Goal: Use online tool/utility: Utilize a website feature to perform a specific function

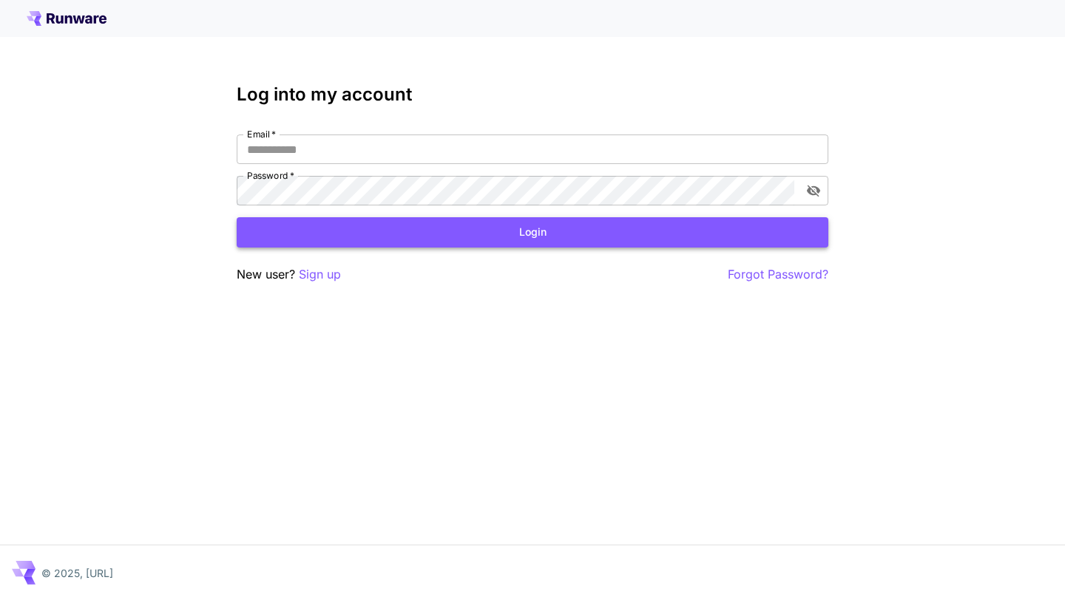
type input "**********"
click at [469, 231] on button "Login" at bounding box center [532, 232] width 591 height 30
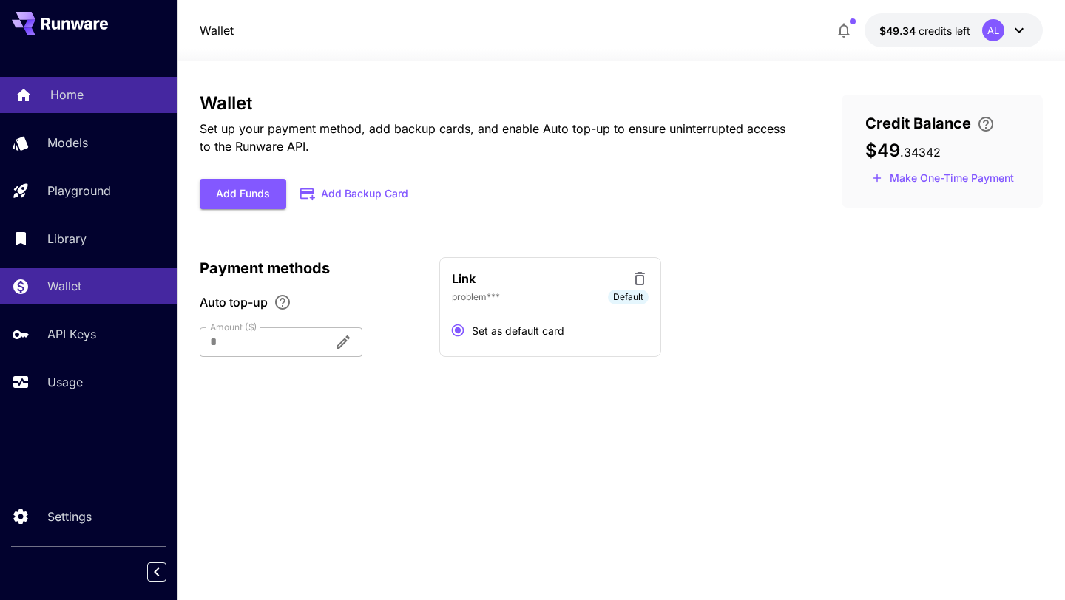
click at [69, 103] on p "Home" at bounding box center [66, 95] width 33 height 18
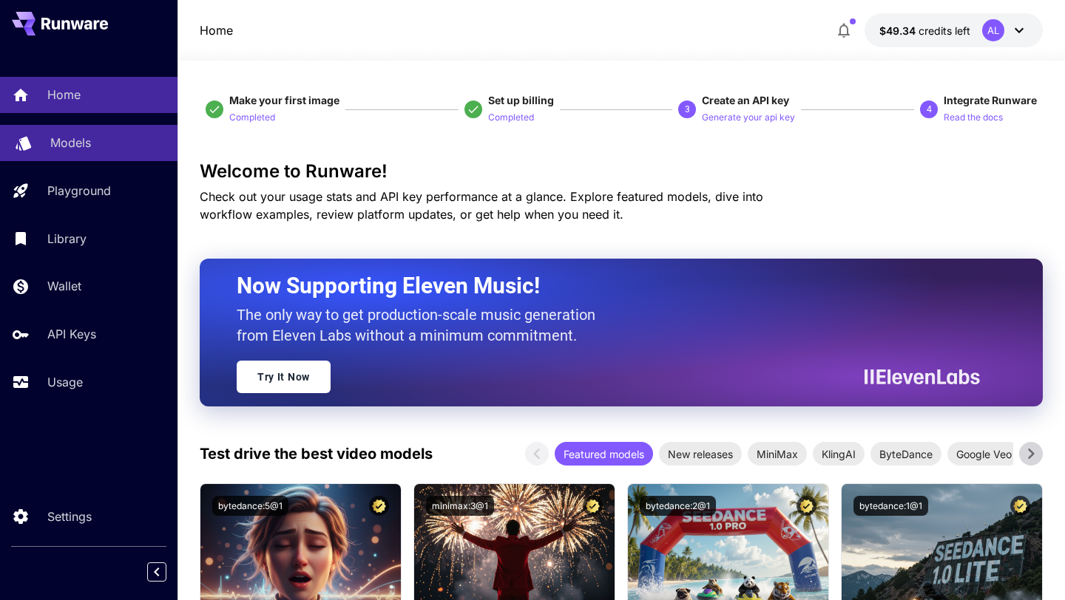
click at [75, 152] on p "Models" at bounding box center [70, 143] width 41 height 18
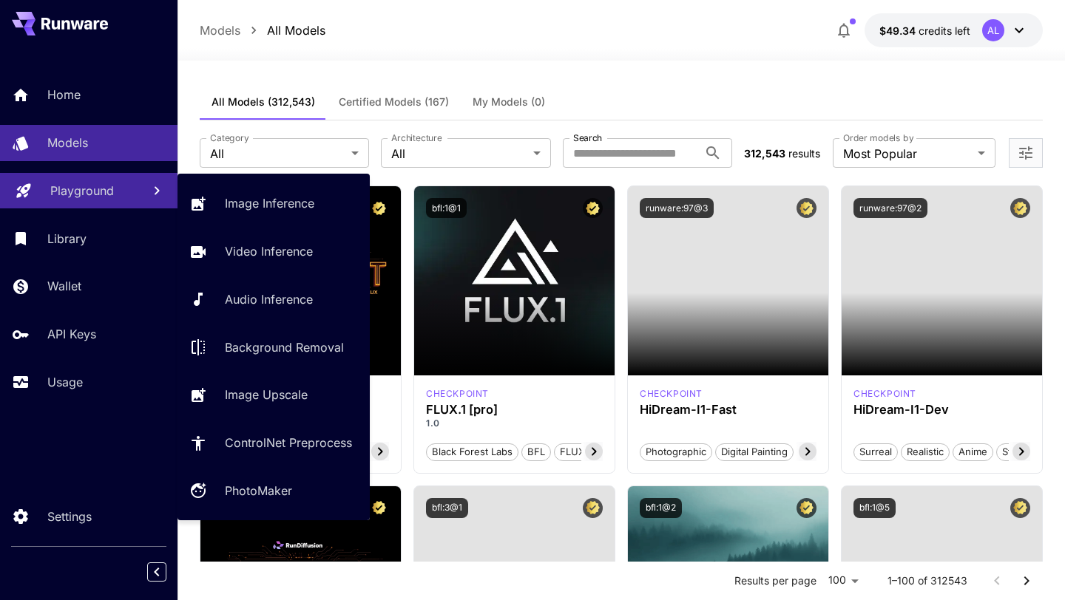
click at [86, 197] on p "Playground" at bounding box center [82, 191] width 64 height 18
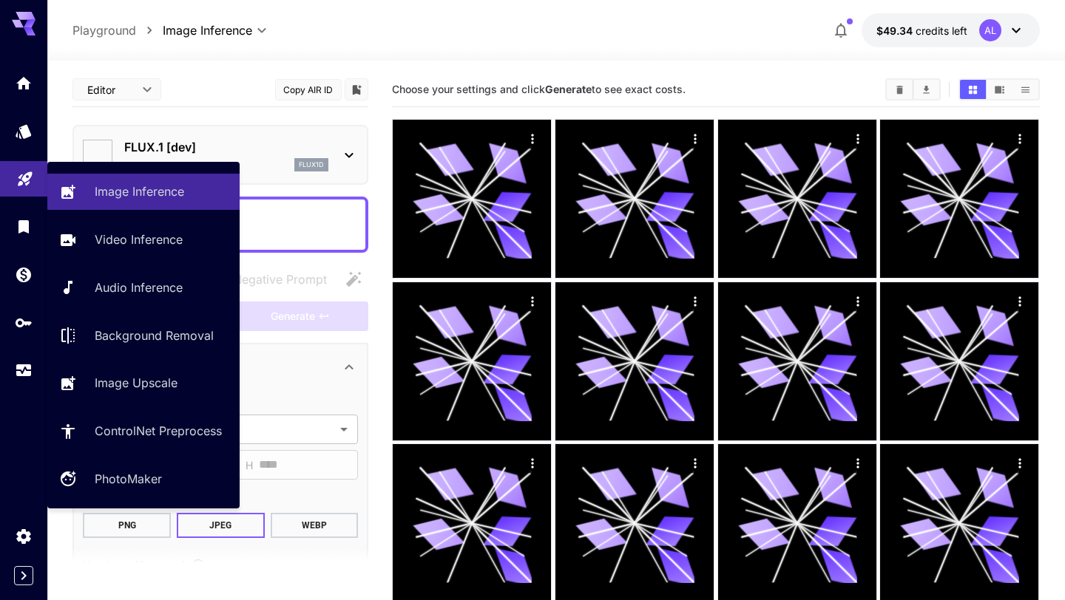
type input "**********"
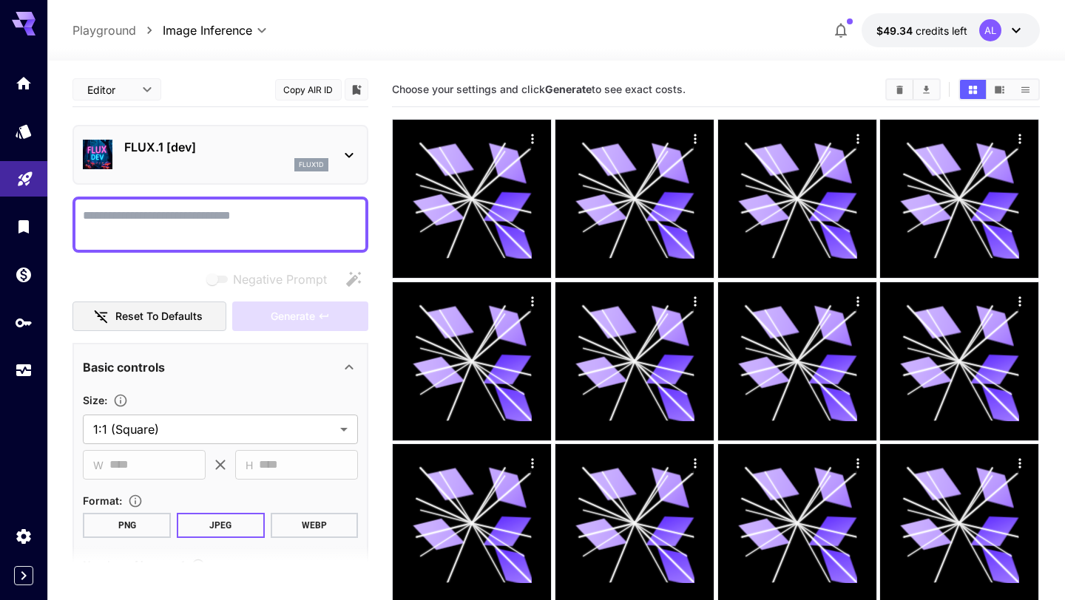
click at [159, 225] on textarea "Negative Prompt" at bounding box center [220, 224] width 275 height 35
click at [352, 140] on div "FLUX.1 [dev] flux1d" at bounding box center [220, 154] width 275 height 45
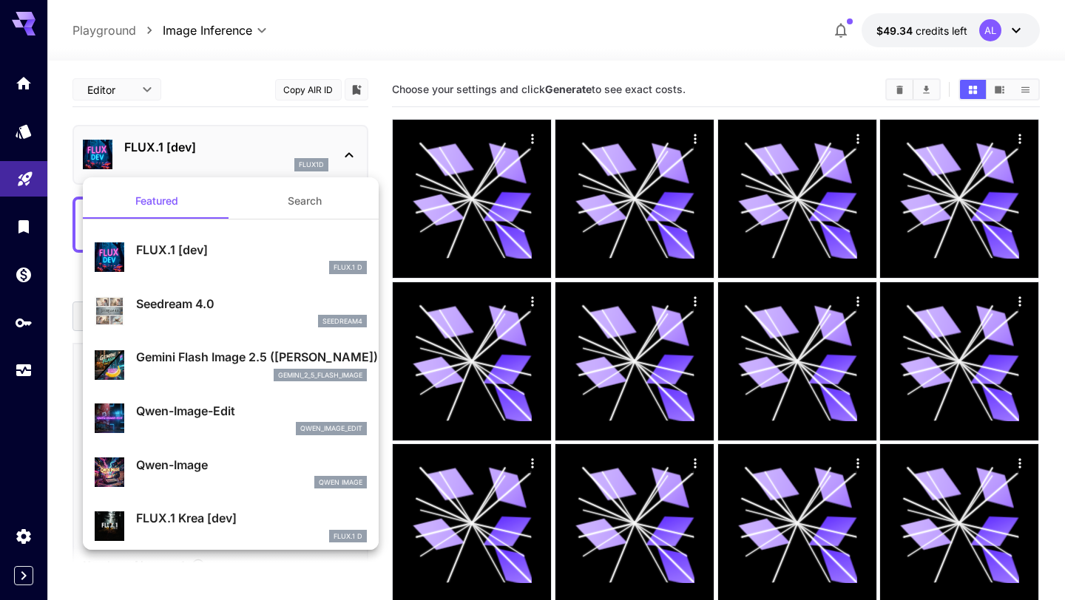
click at [352, 140] on div at bounding box center [532, 300] width 1065 height 600
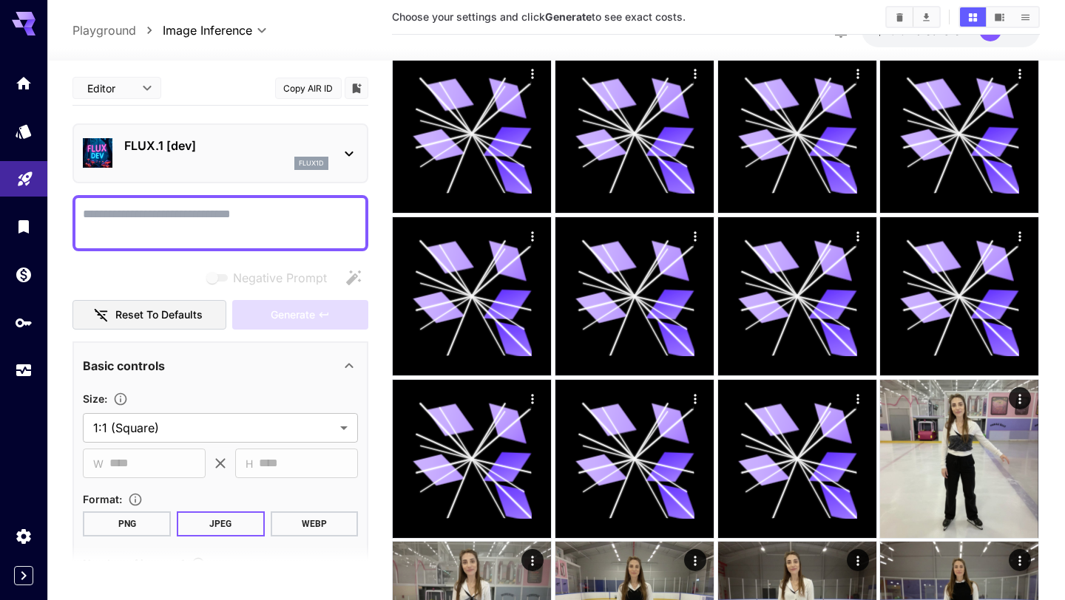
scroll to position [778, 0]
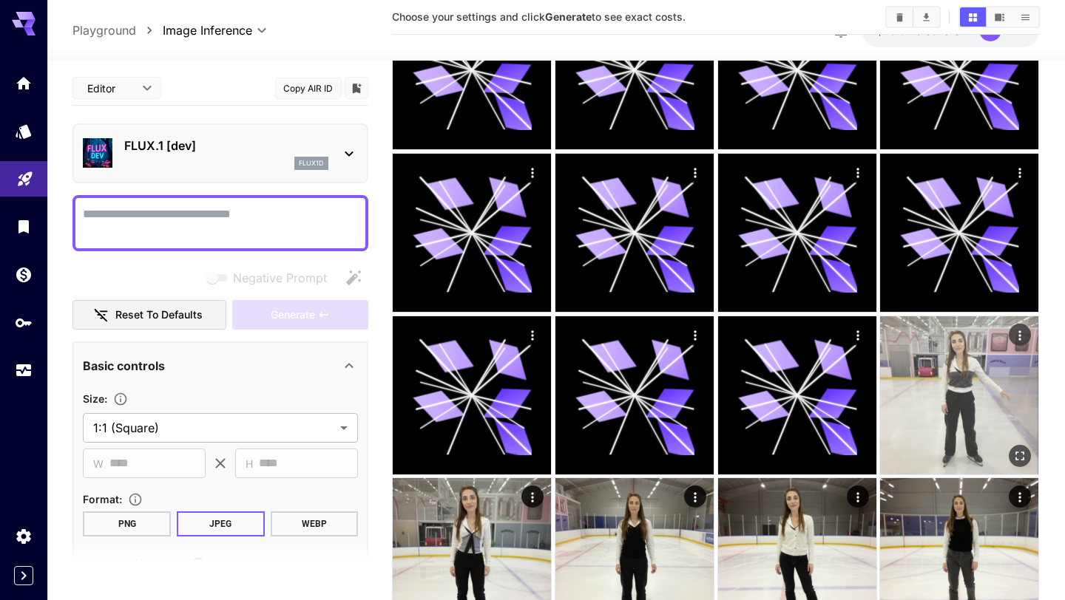
click at [928, 410] on img at bounding box center [959, 395] width 158 height 158
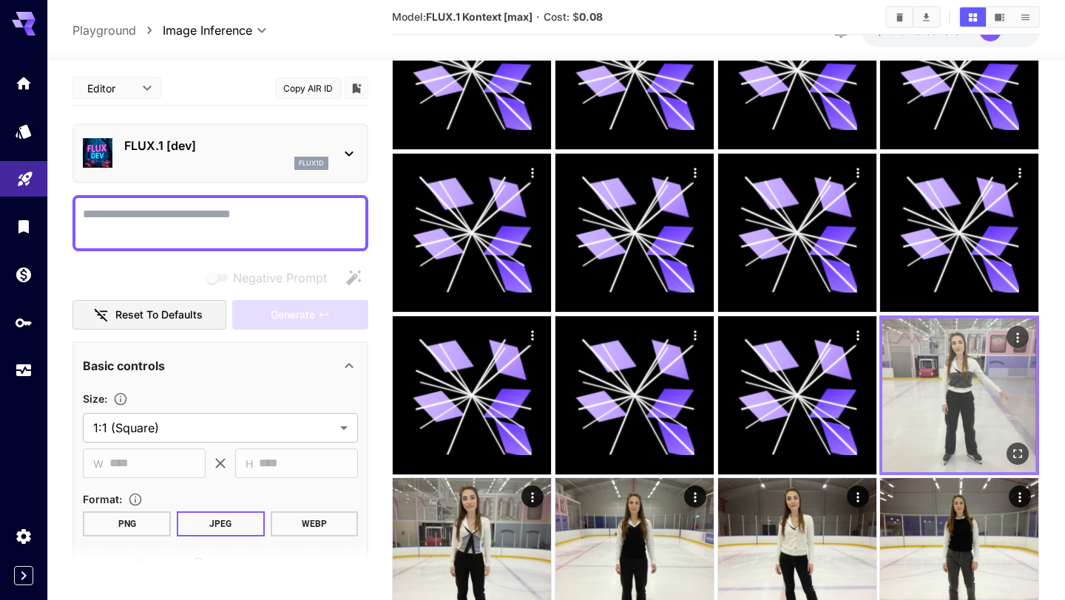
click at [1016, 333] on icon "Actions" at bounding box center [1018, 337] width 15 height 15
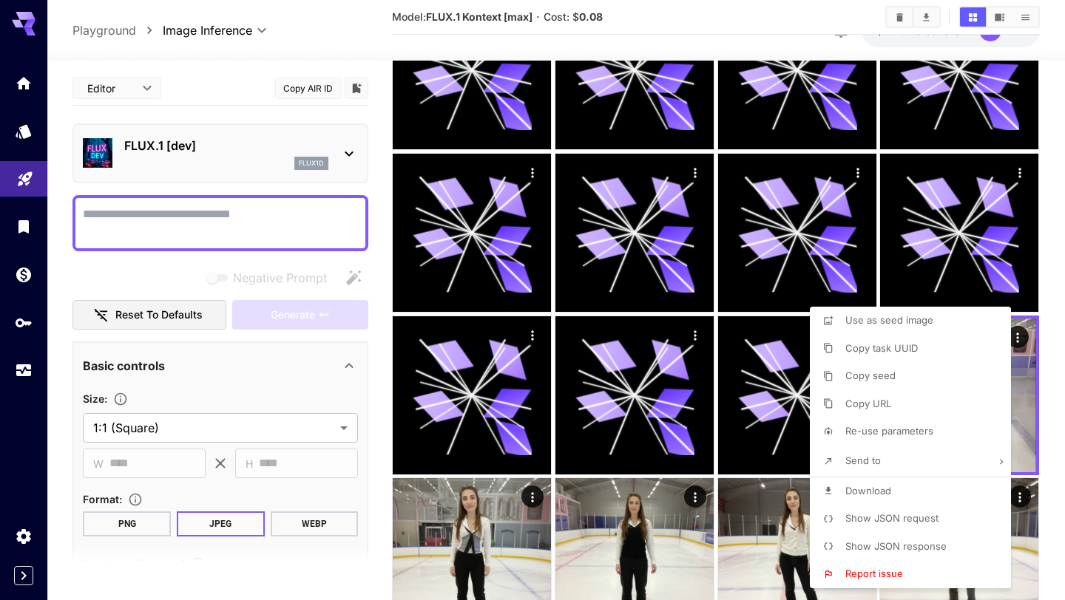
click at [1030, 352] on div at bounding box center [532, 300] width 1065 height 600
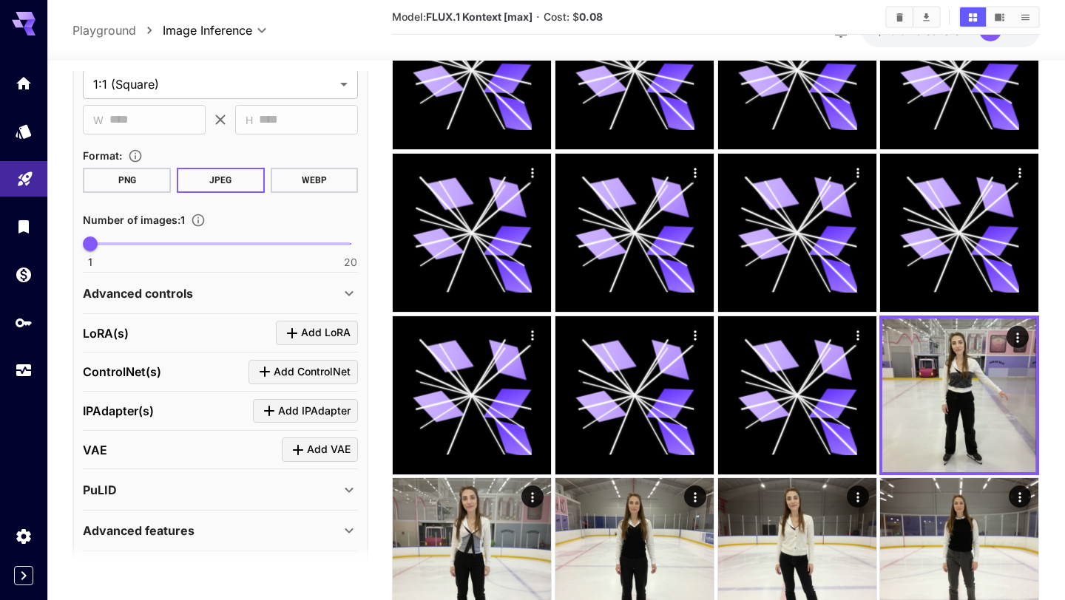
scroll to position [0, 0]
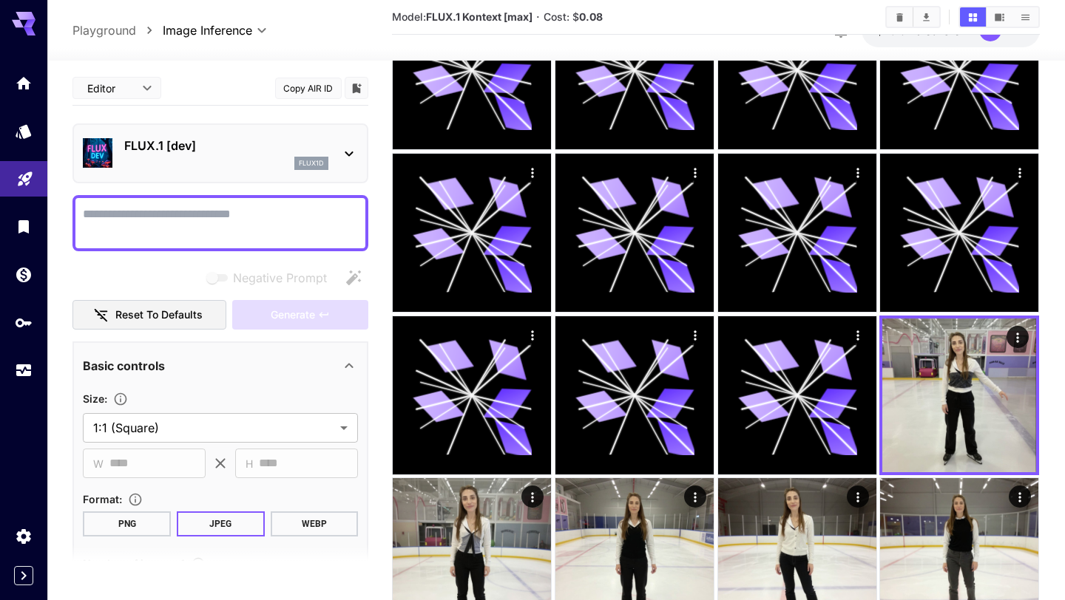
click at [183, 223] on textarea "Negative Prompt" at bounding box center [220, 223] width 275 height 35
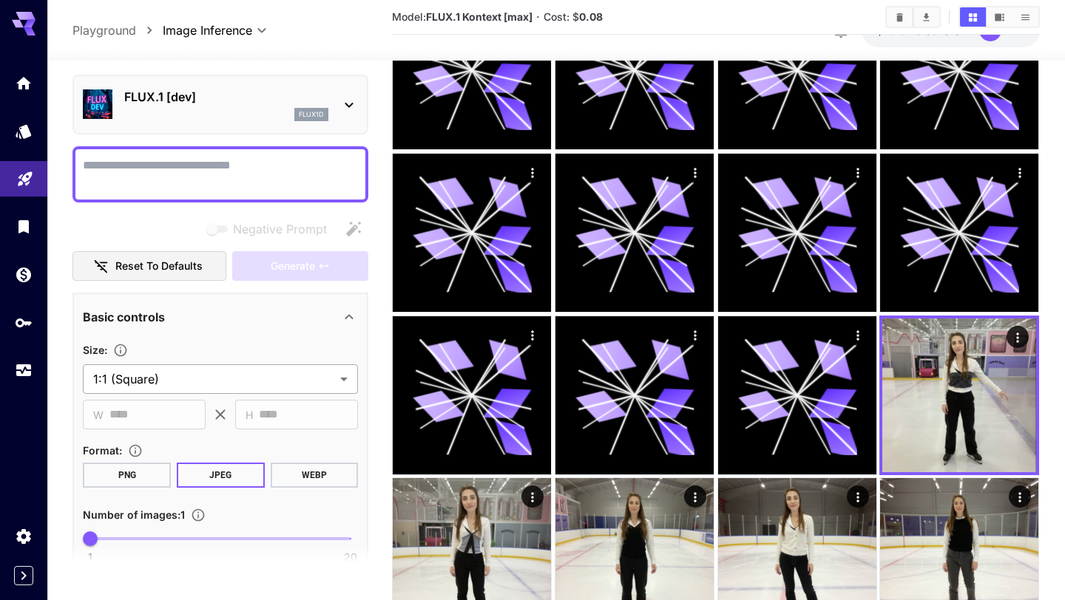
scroll to position [118, 0]
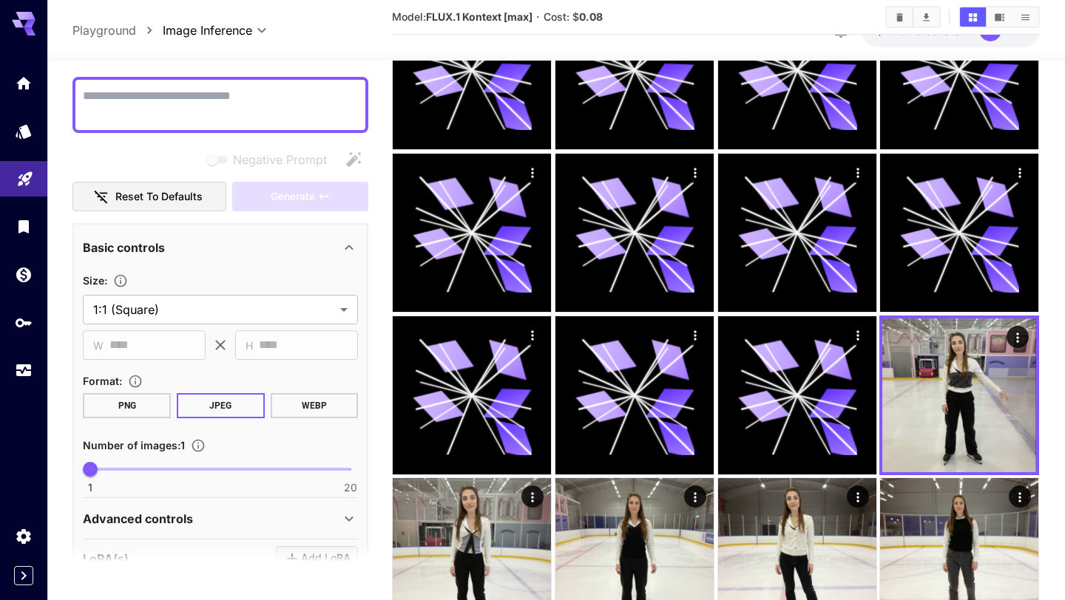
click at [141, 411] on button "PNG" at bounding box center [127, 405] width 88 height 25
click at [214, 407] on button "JPEG" at bounding box center [221, 405] width 88 height 25
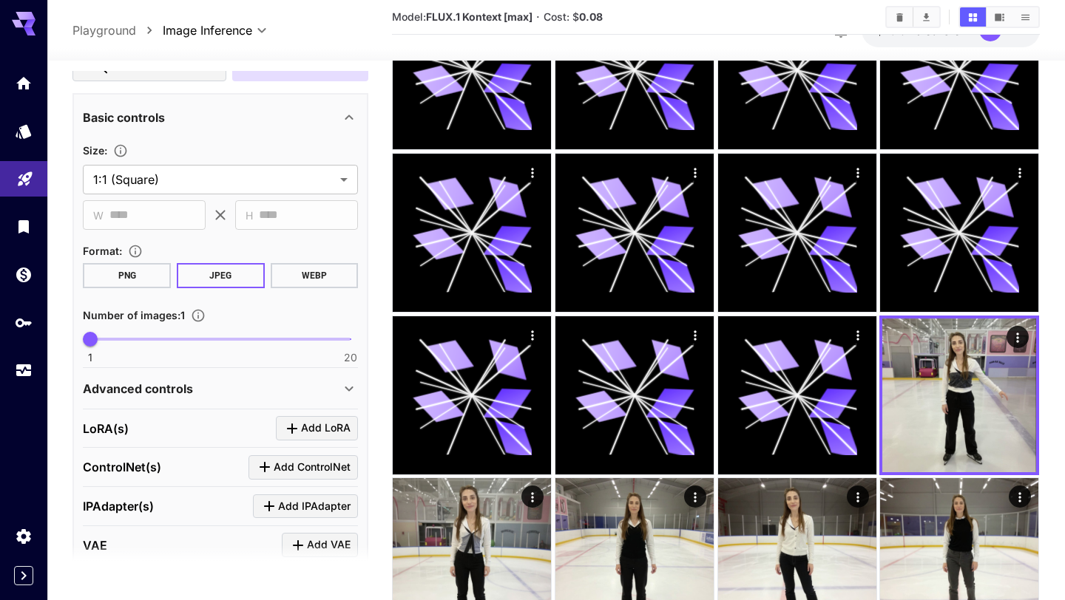
scroll to position [254, 0]
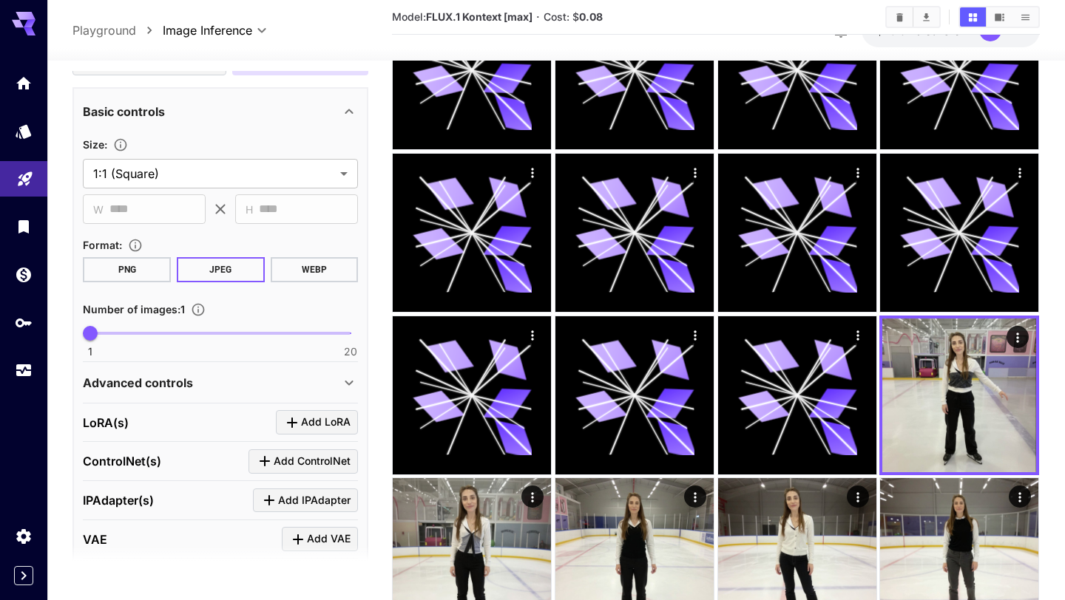
click at [157, 381] on p "Advanced controls" at bounding box center [138, 383] width 110 height 18
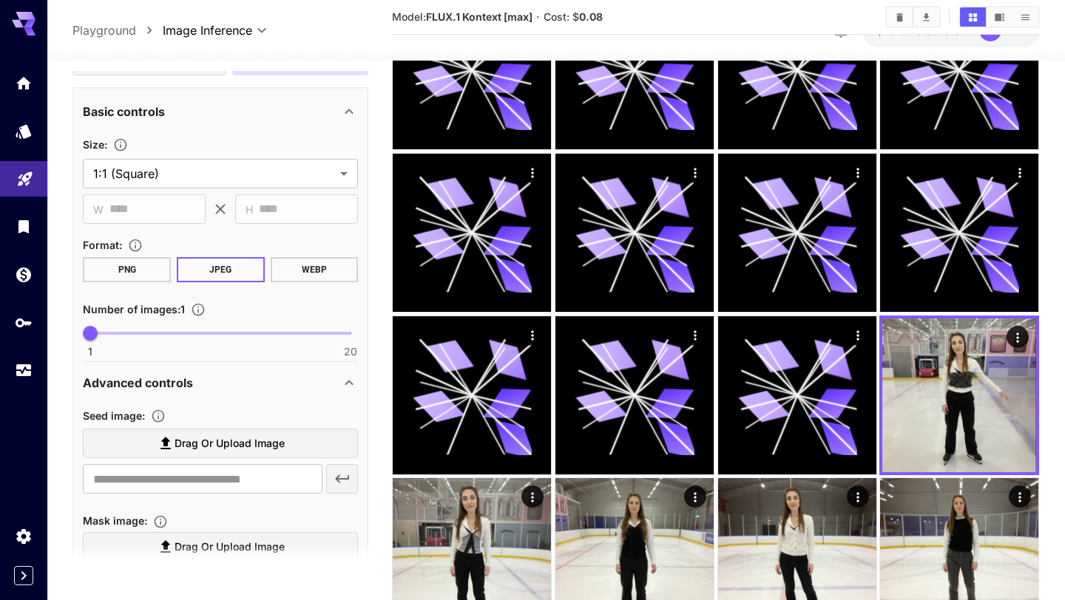
scroll to position [339, 0]
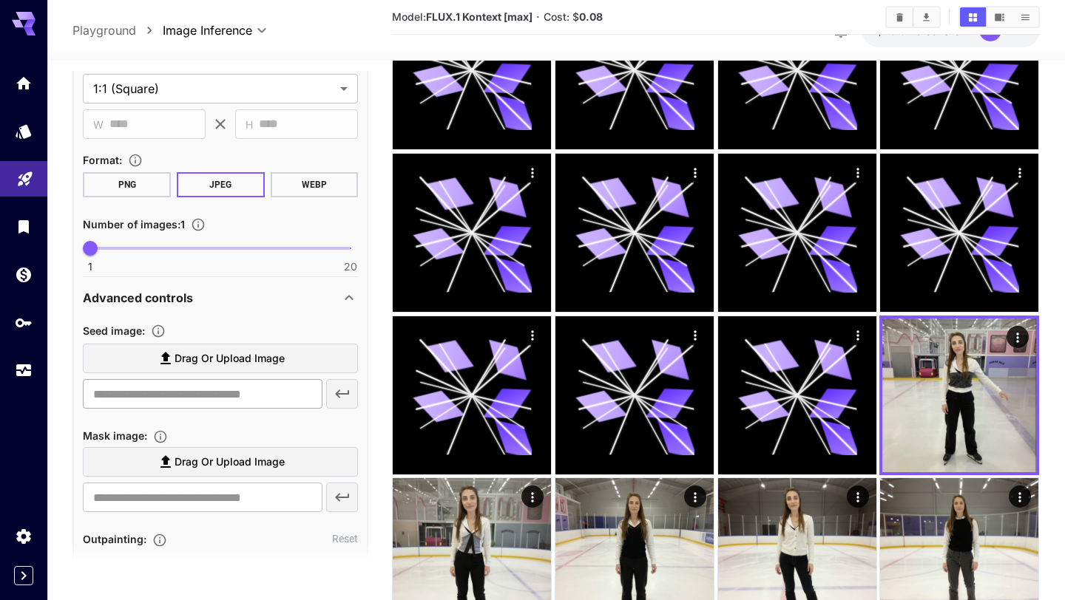
click at [166, 396] on input "text" at bounding box center [202, 394] width 239 height 30
click at [182, 368] on label "Drag or upload image" at bounding box center [220, 359] width 275 height 30
click at [0, 0] on input "Drag or upload image" at bounding box center [0, 0] width 0 height 0
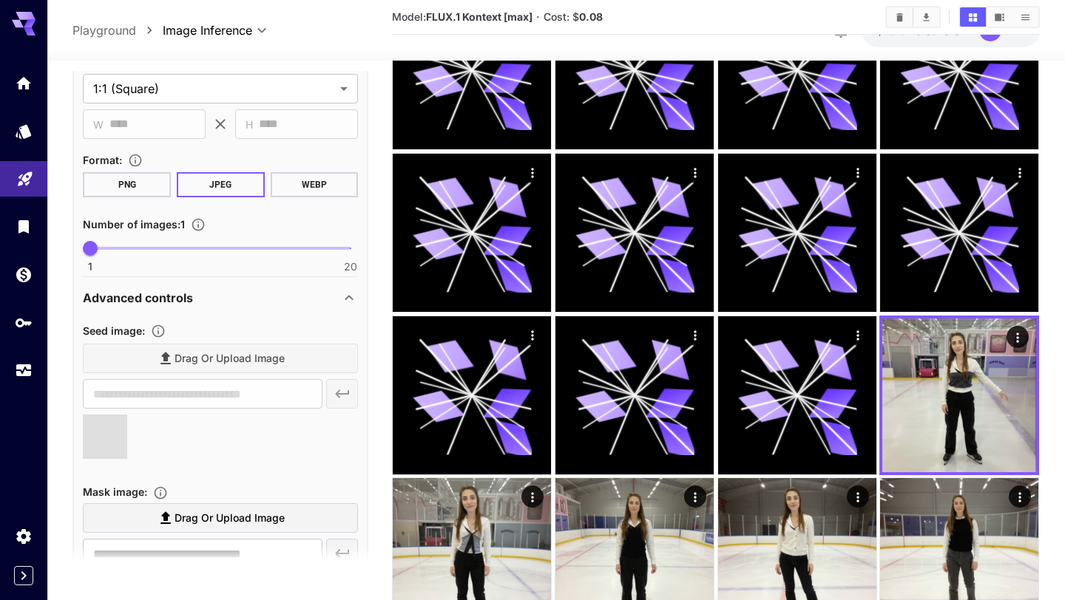
type input "**********"
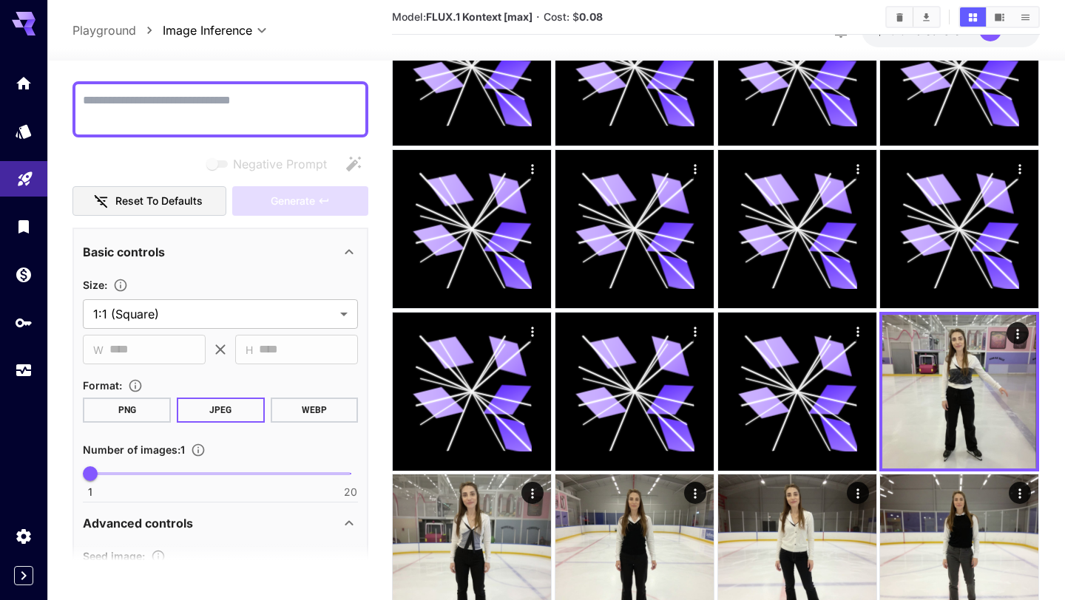
scroll to position [86, 0]
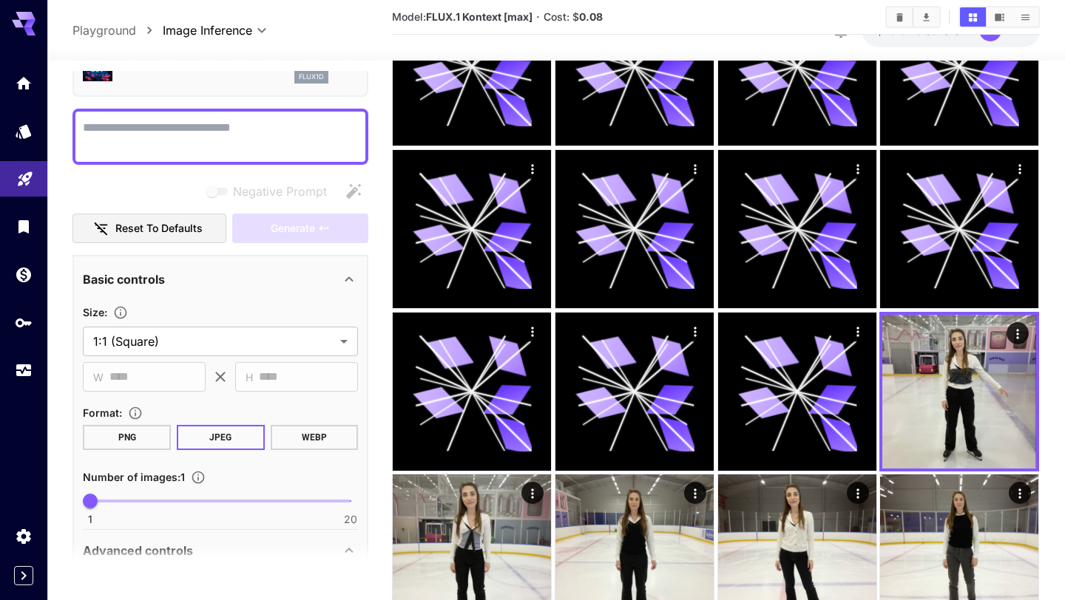
click at [217, 135] on textarea "Negative Prompt" at bounding box center [220, 136] width 275 height 35
type textarea "*"
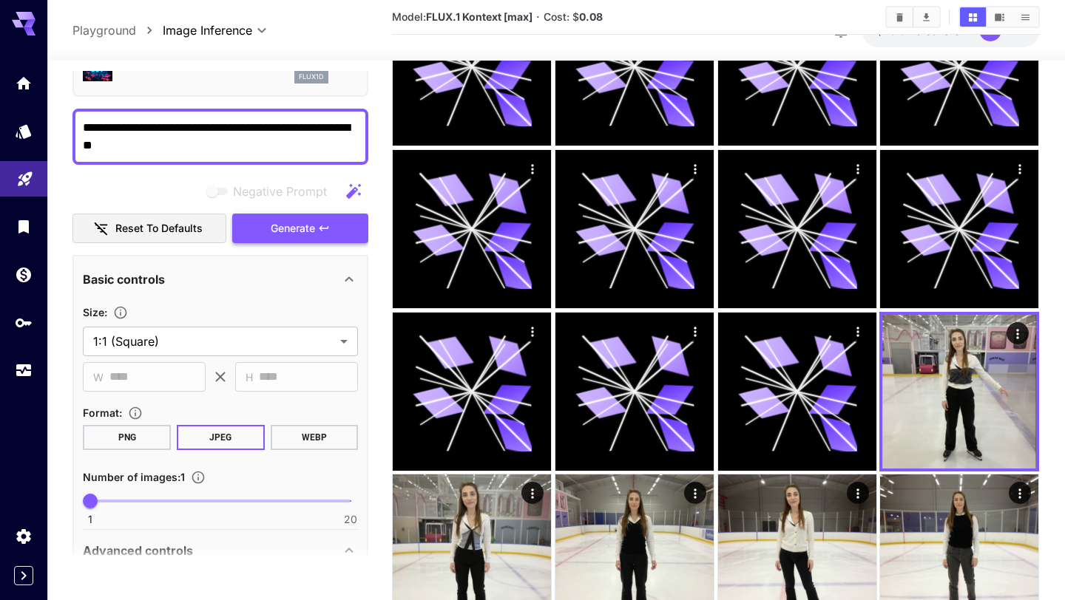
type textarea "**********"
click at [279, 228] on span "Generate" at bounding box center [293, 229] width 44 height 18
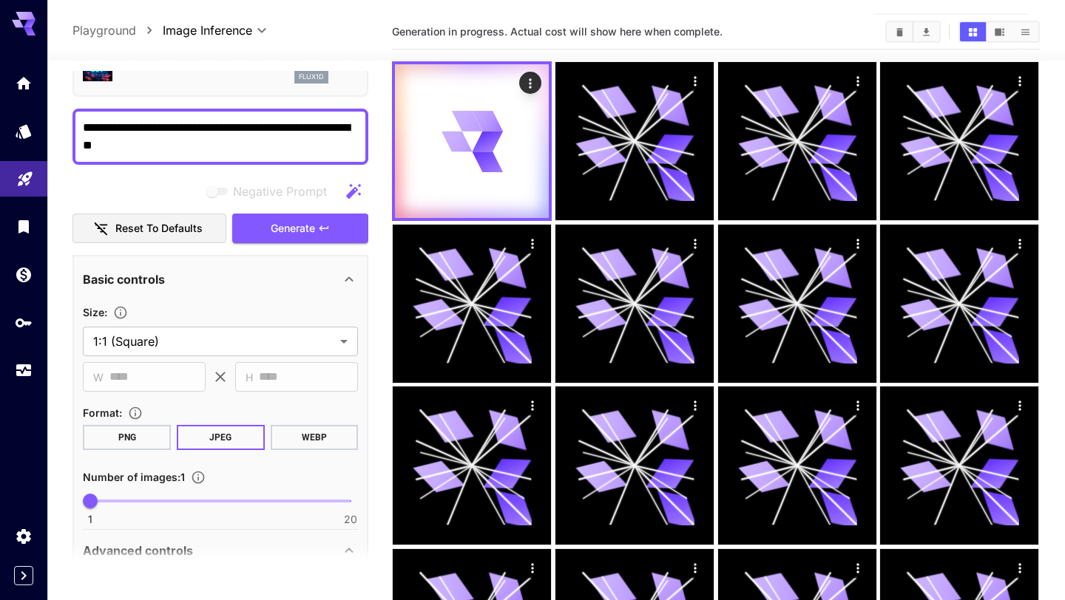
scroll to position [0, 0]
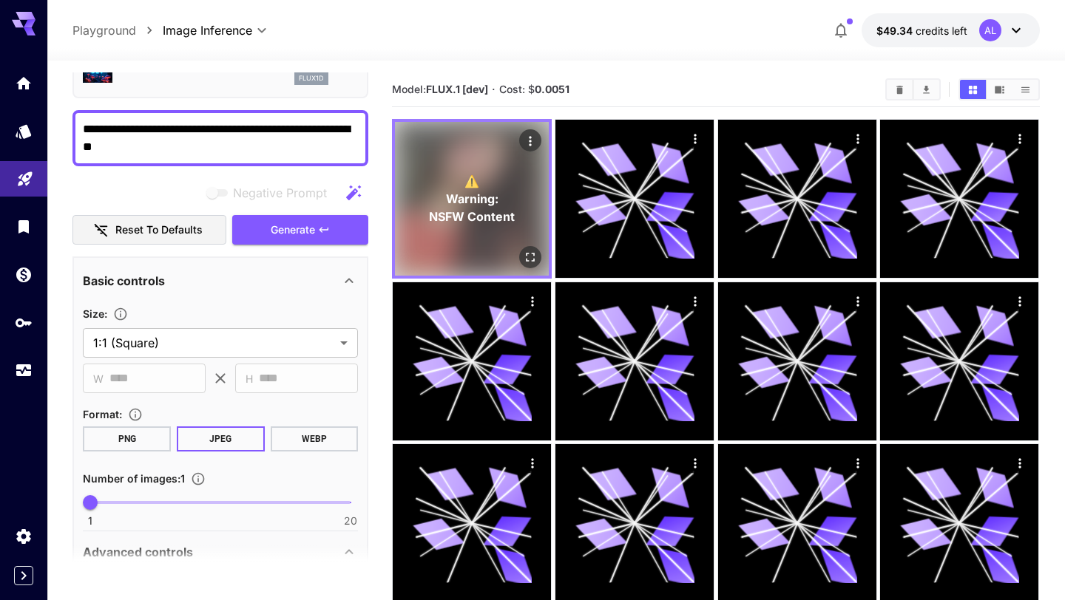
click at [506, 179] on p "⚠️ Warning: NSFW Content" at bounding box center [472, 198] width 86 height 53
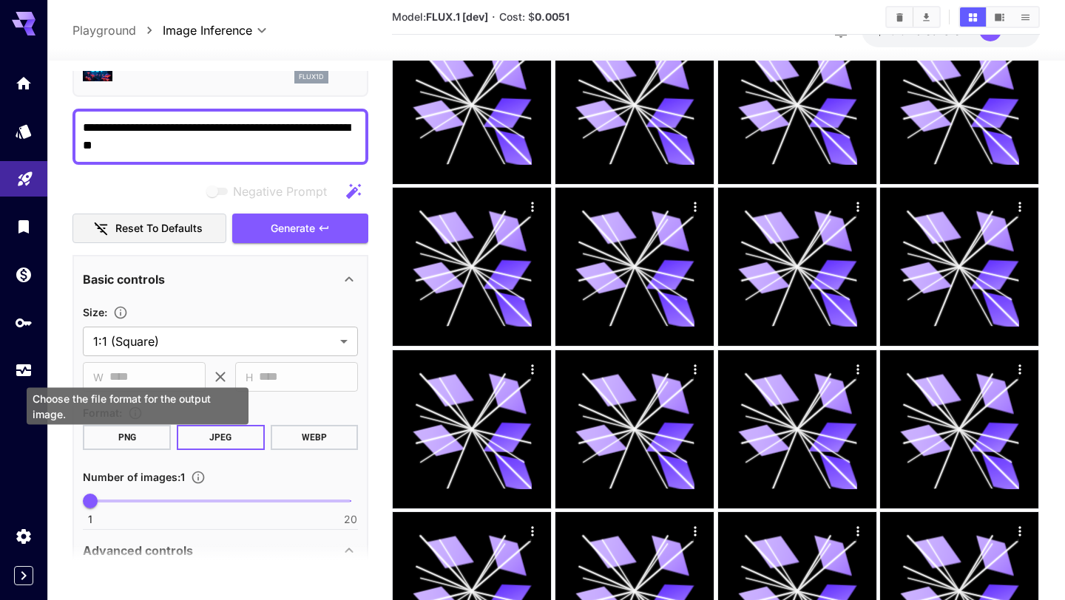
scroll to position [276, 0]
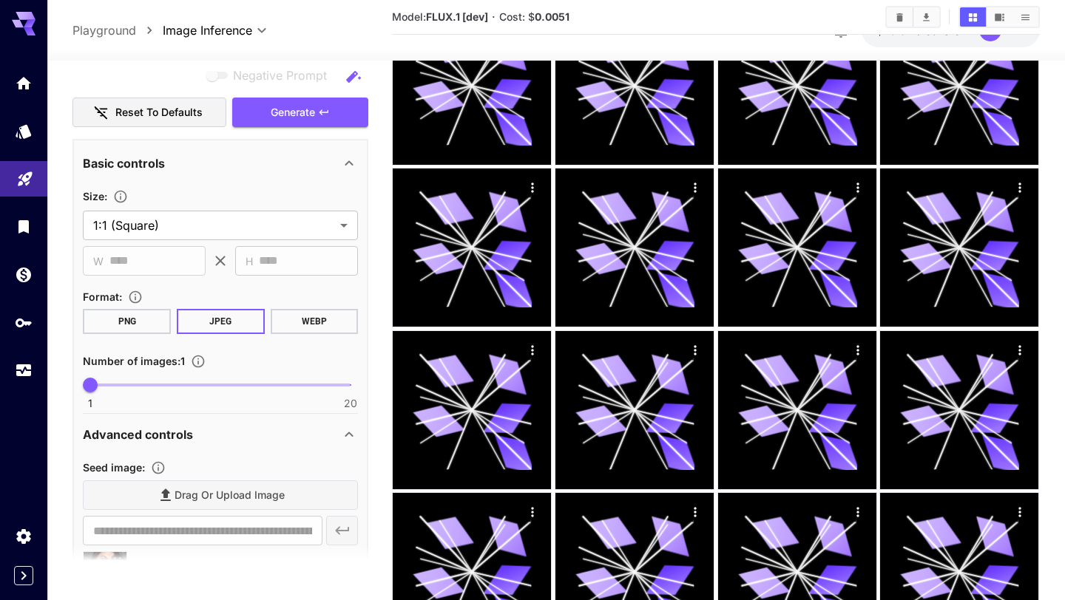
scroll to position [393, 0]
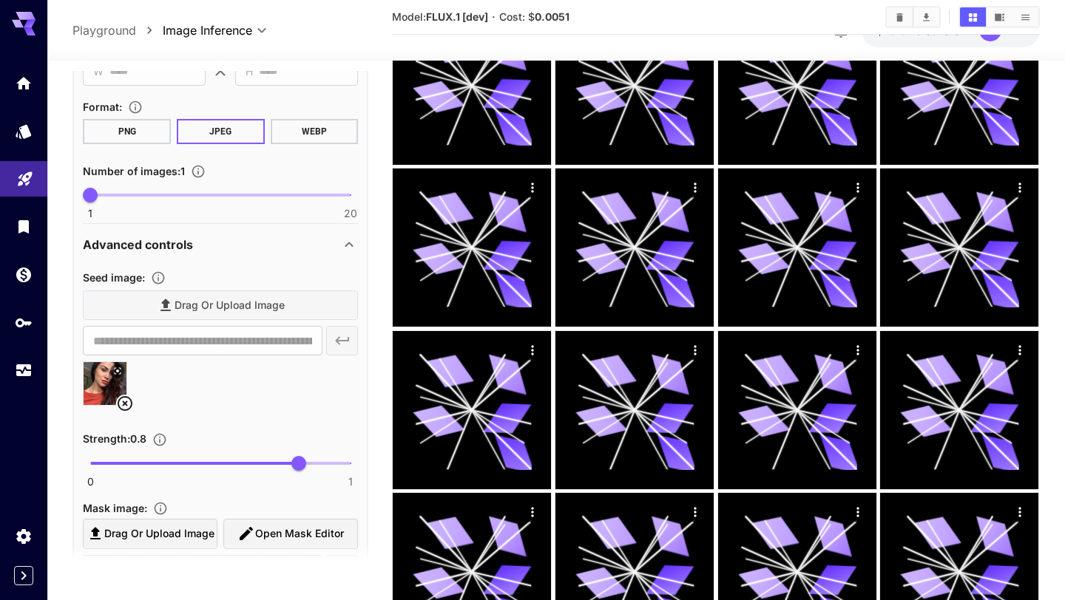
click at [128, 398] on icon at bounding box center [125, 404] width 18 height 18
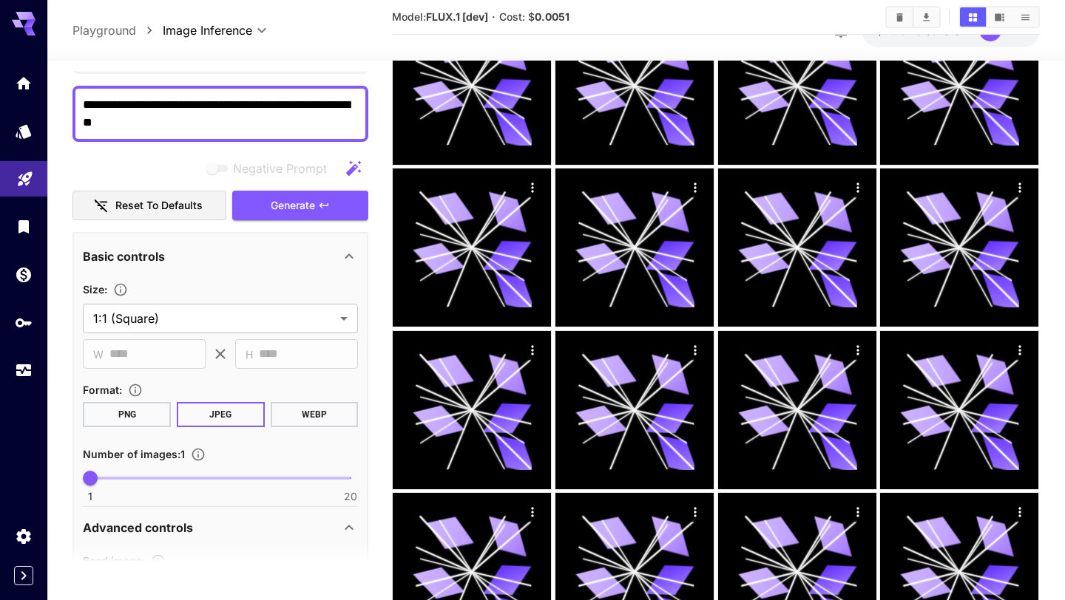
scroll to position [27, 0]
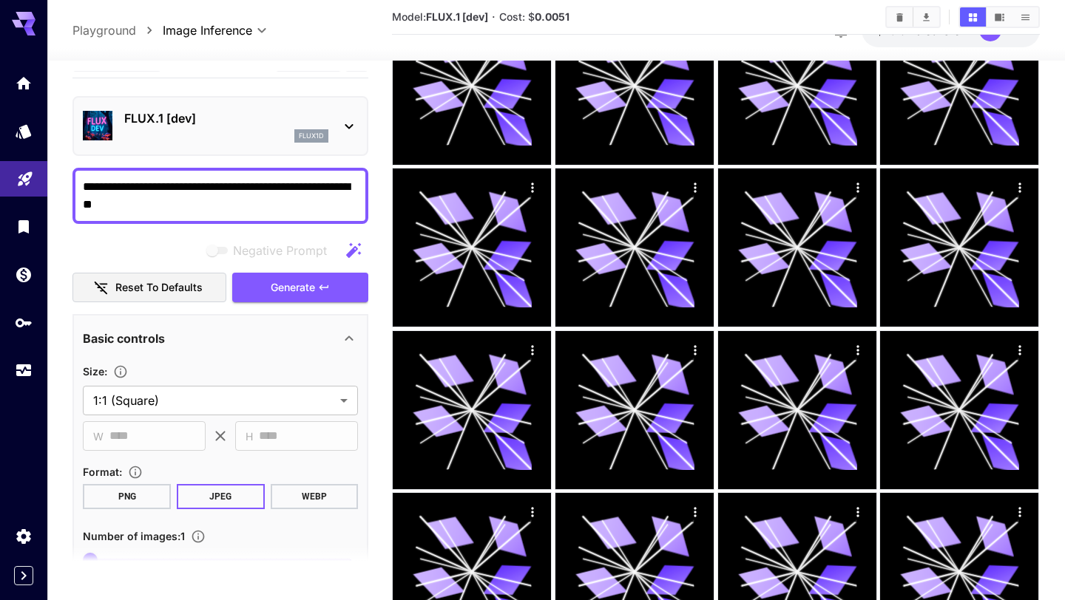
click at [339, 505] on button "WEBP" at bounding box center [315, 496] width 88 height 25
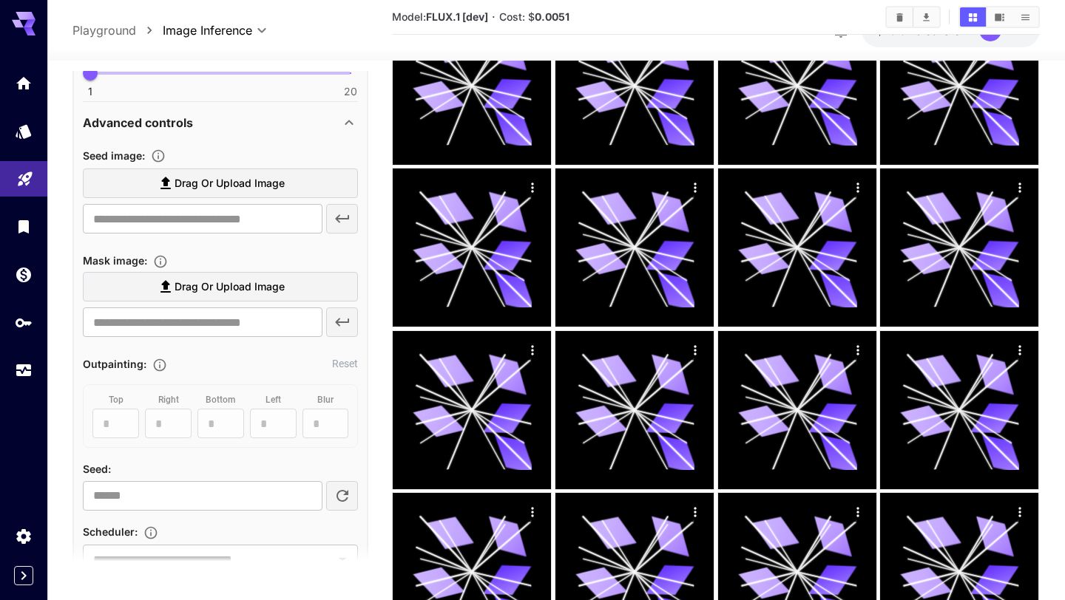
scroll to position [72, 0]
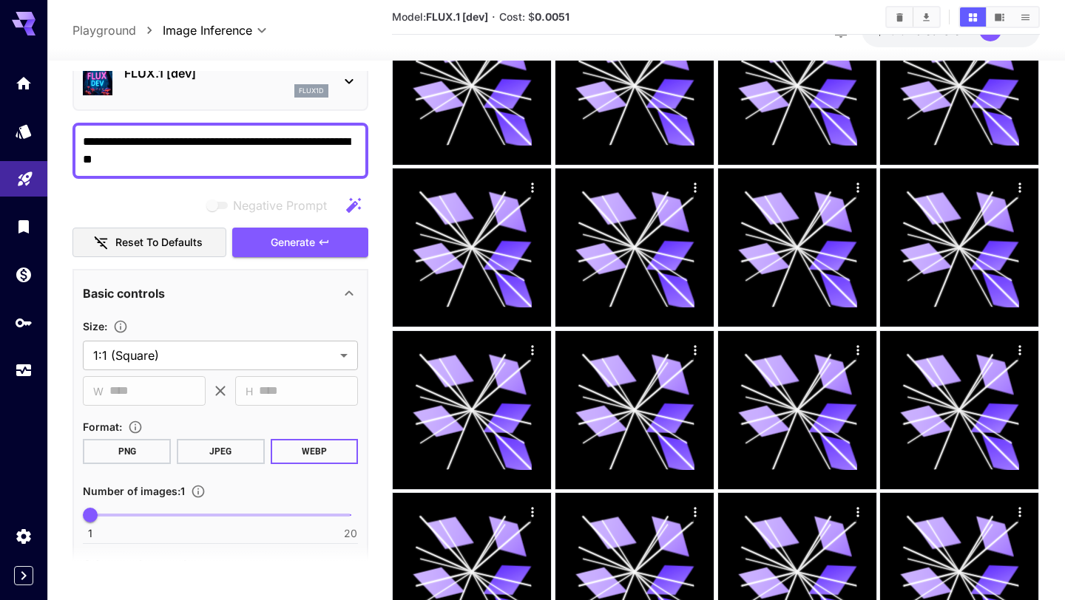
click at [146, 457] on button "PNG" at bounding box center [127, 451] width 88 height 25
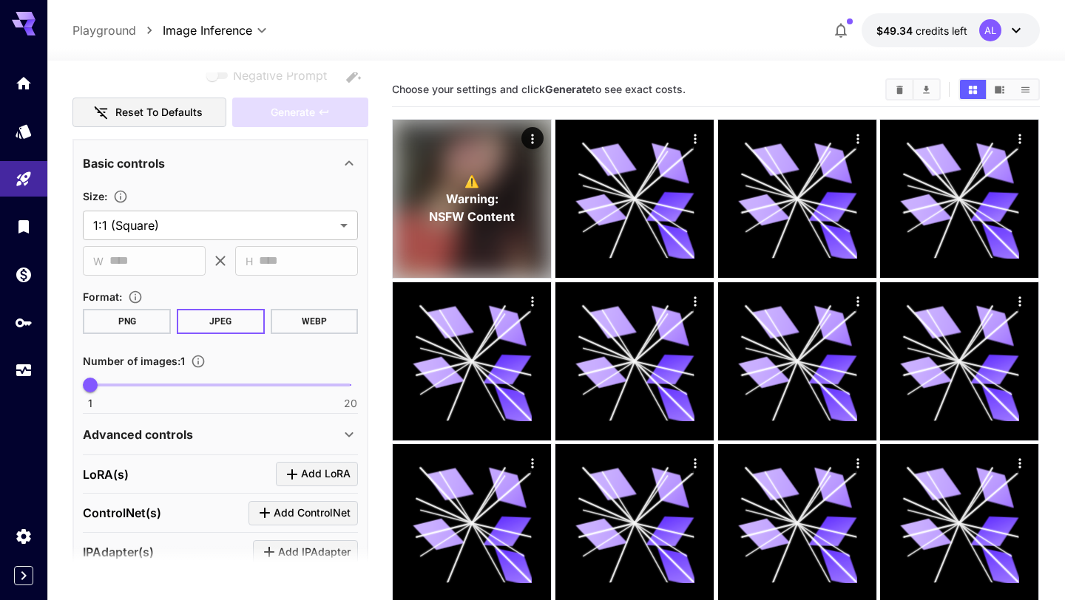
scroll to position [182, 0]
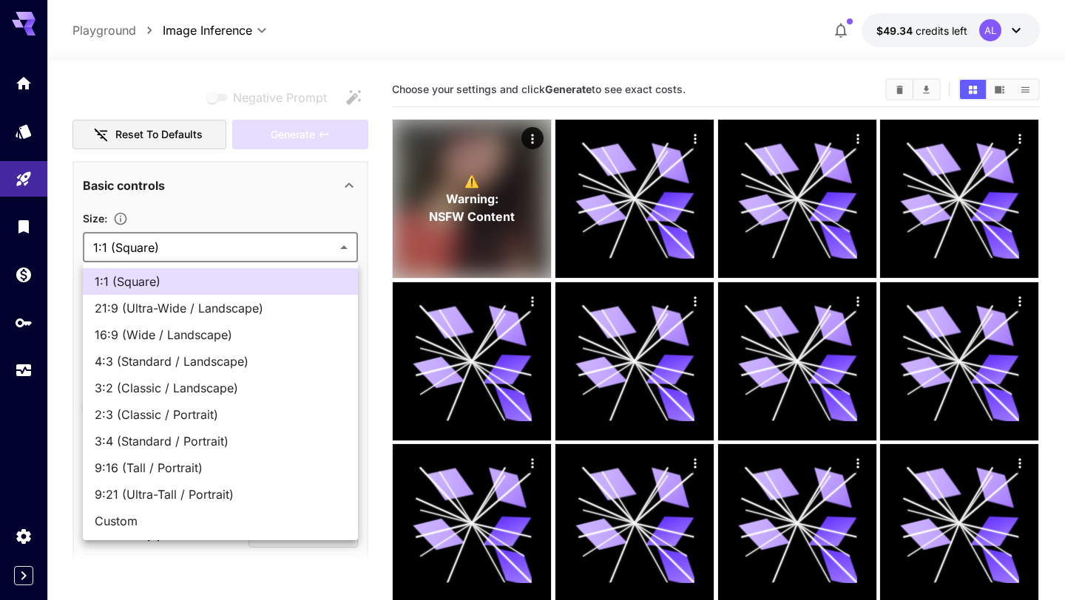
click at [304, 241] on div at bounding box center [532, 300] width 1065 height 600
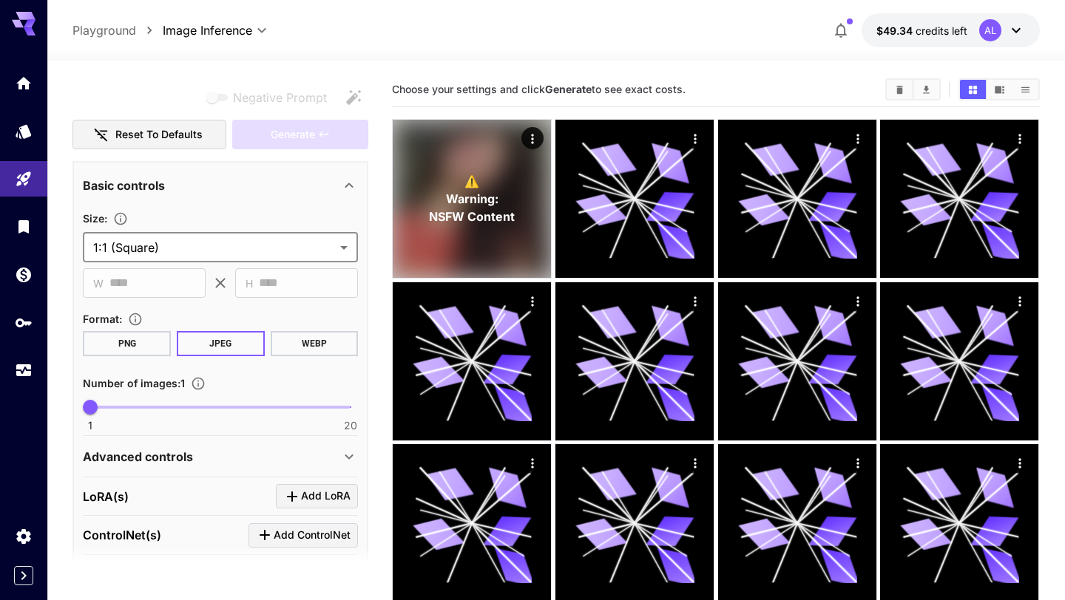
scroll to position [0, 0]
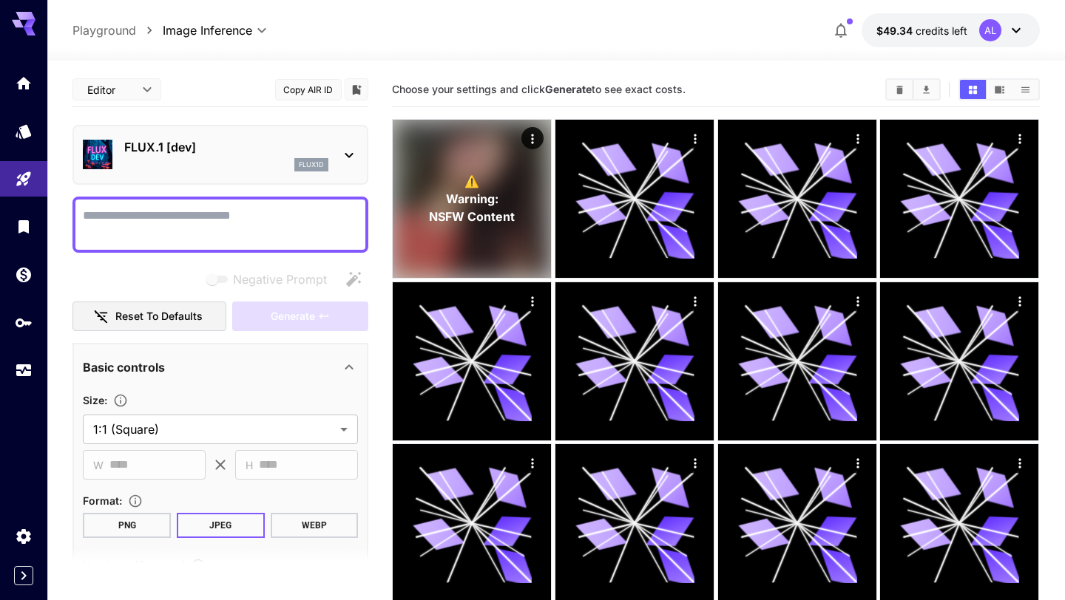
click at [240, 214] on textarea "Negative Prompt" at bounding box center [220, 224] width 275 height 35
type textarea "*"
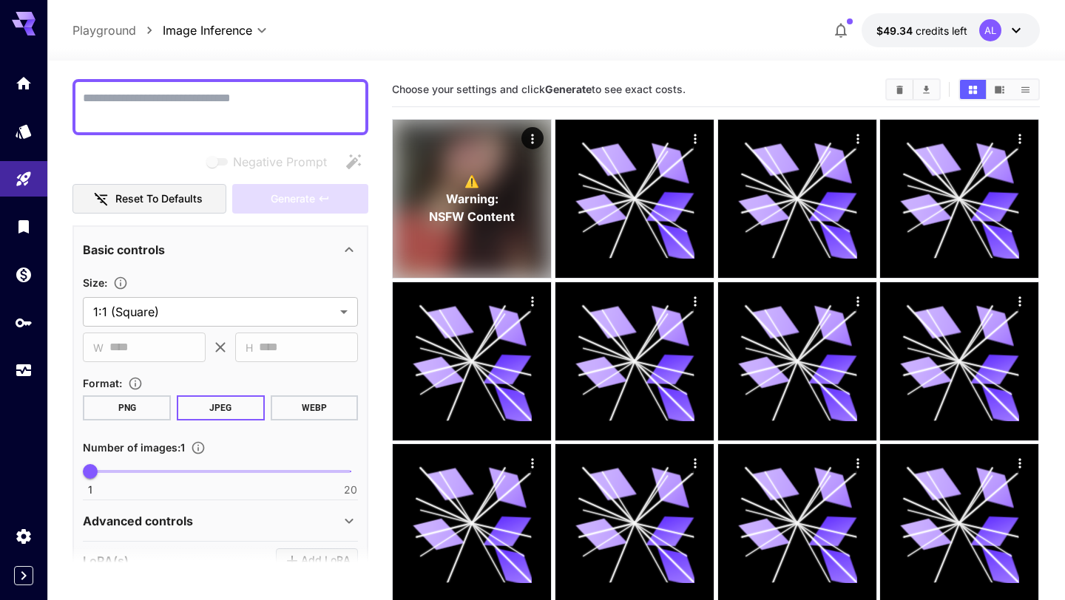
scroll to position [118, 0]
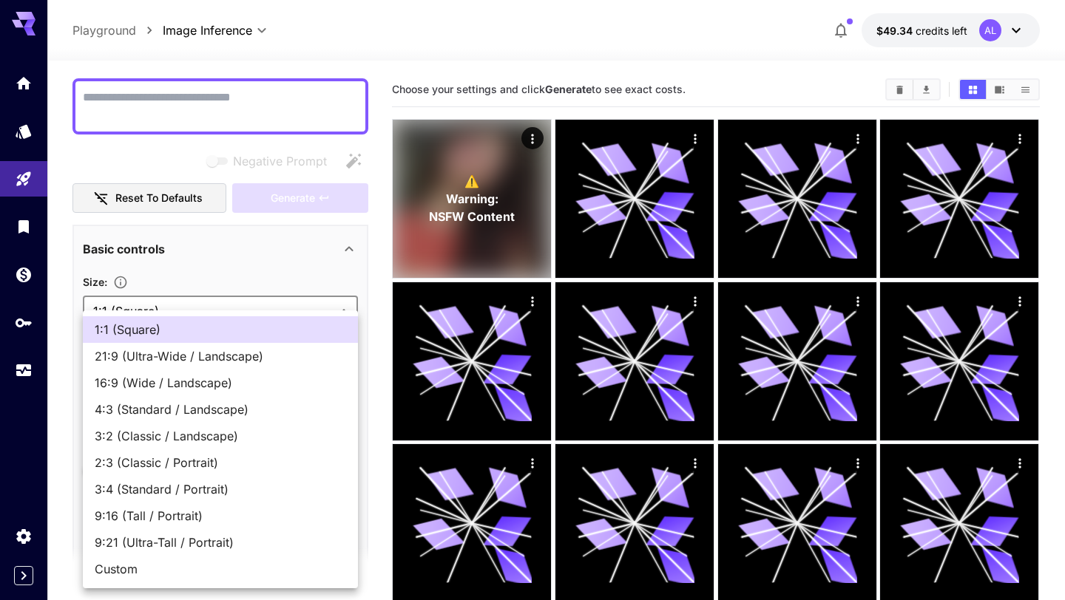
click at [175, 99] on div at bounding box center [532, 300] width 1065 height 600
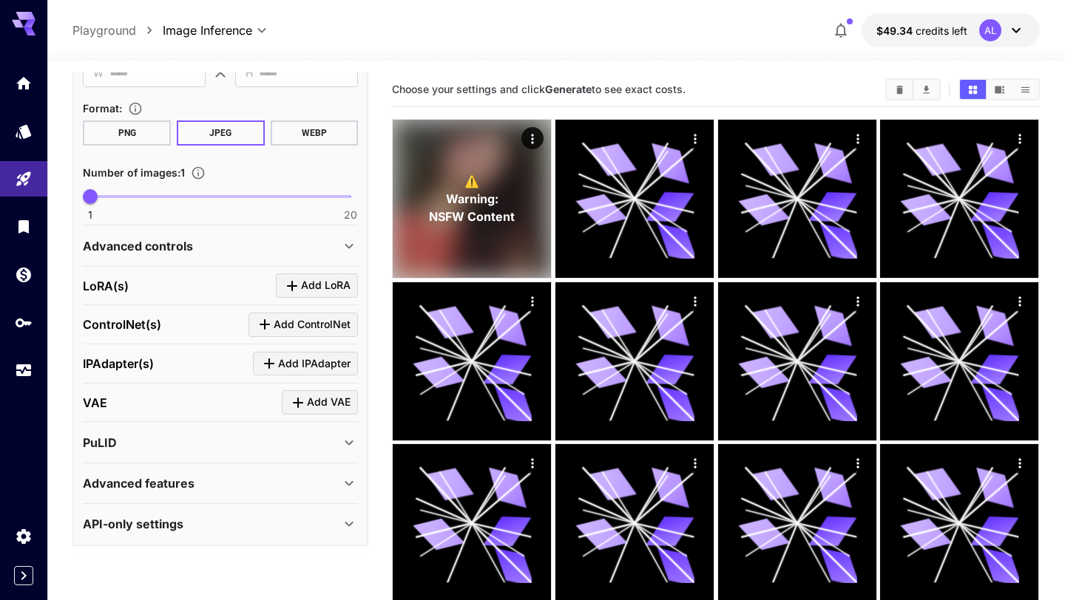
scroll to position [0, 0]
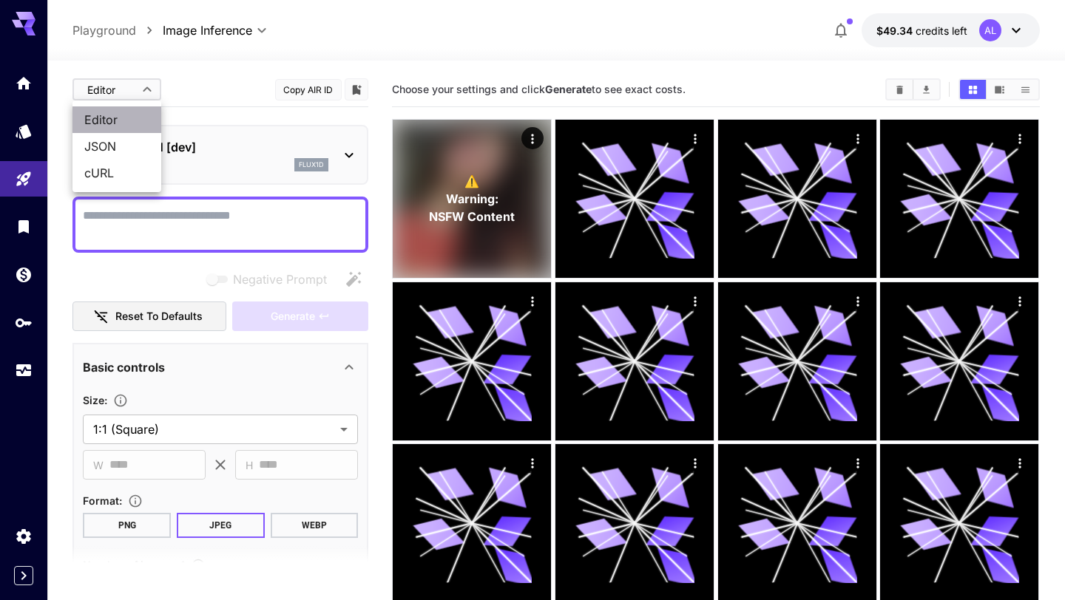
click at [123, 111] on span "Editor" at bounding box center [116, 120] width 65 height 18
click at [132, 91] on div at bounding box center [532, 300] width 1065 height 600
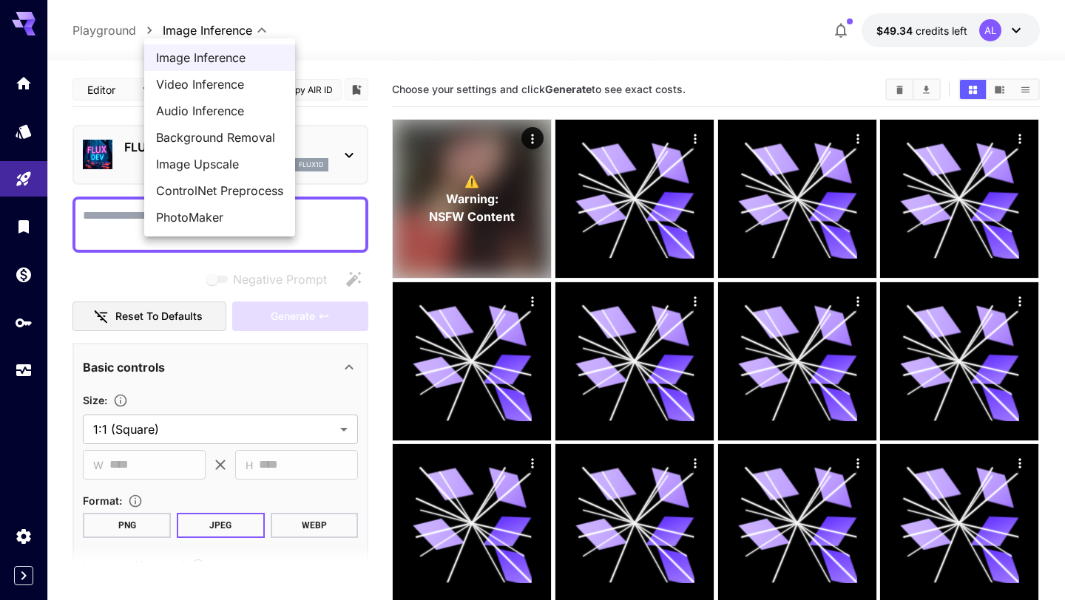
click at [116, 235] on div at bounding box center [532, 300] width 1065 height 600
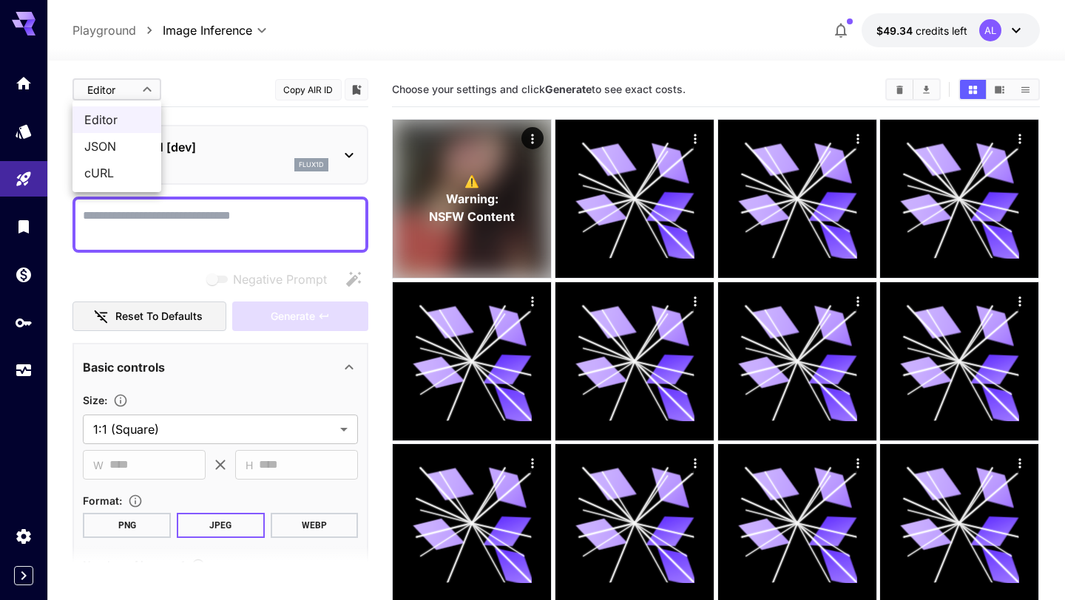
click at [120, 156] on li "JSON" at bounding box center [116, 146] width 89 height 27
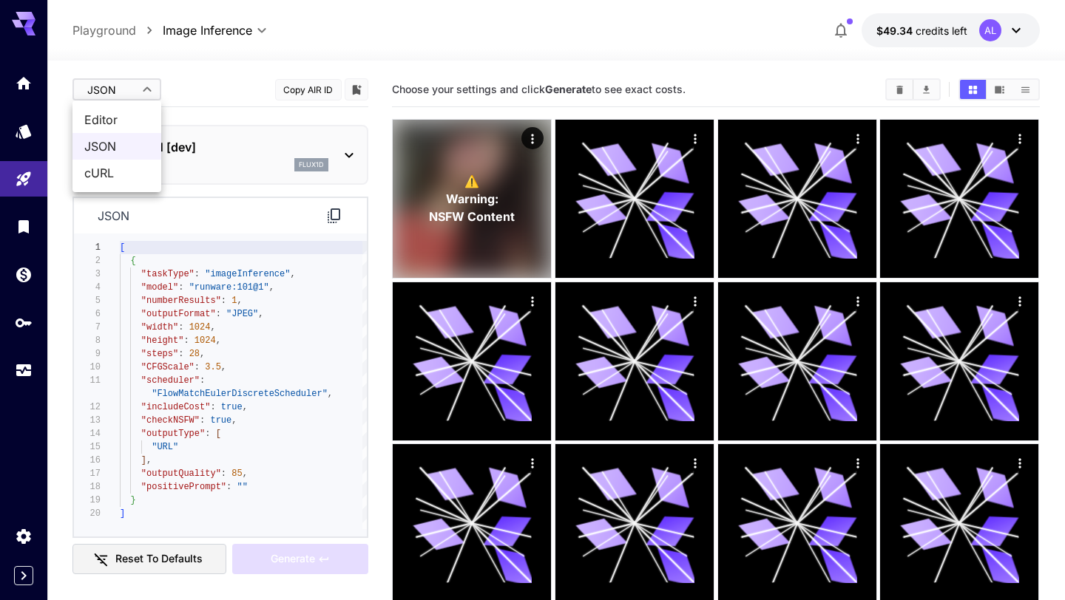
click at [103, 180] on span "cURL" at bounding box center [116, 173] width 65 height 18
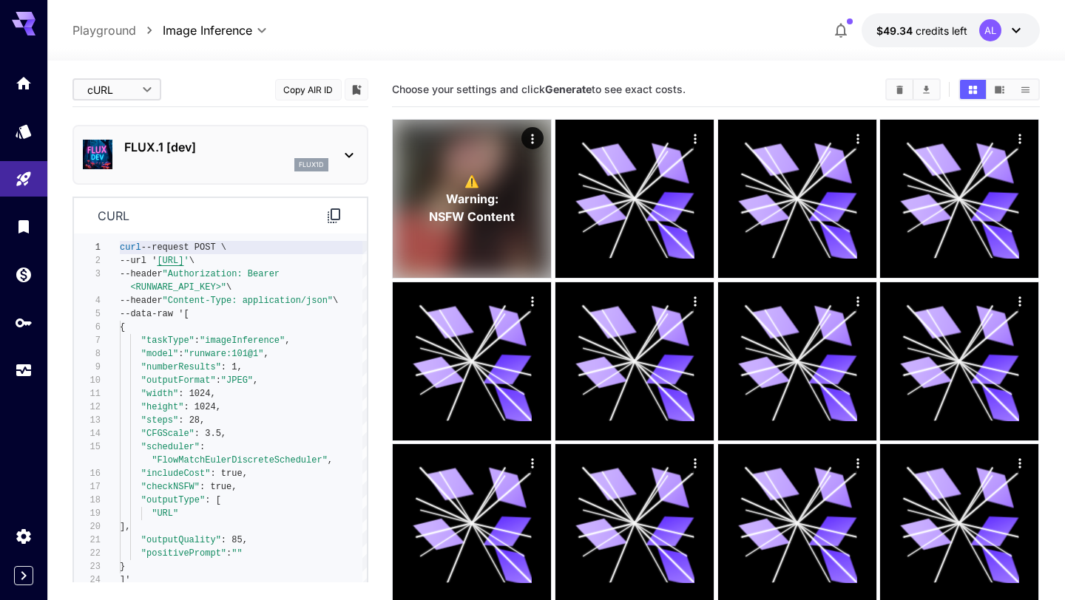
click at [143, 112] on span "Editor" at bounding box center [116, 120] width 65 height 18
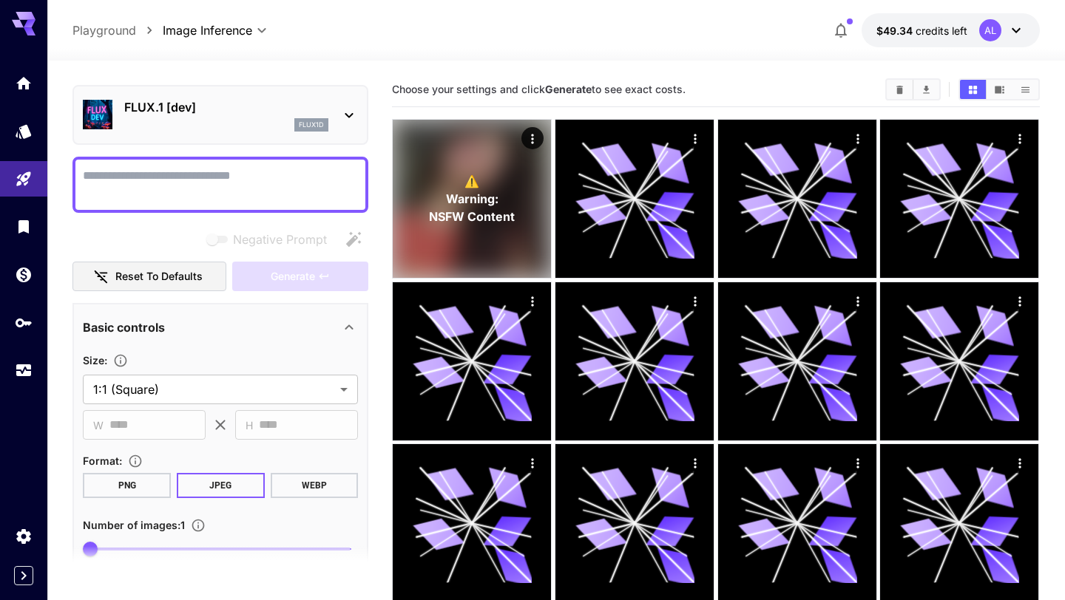
scroll to position [44, 0]
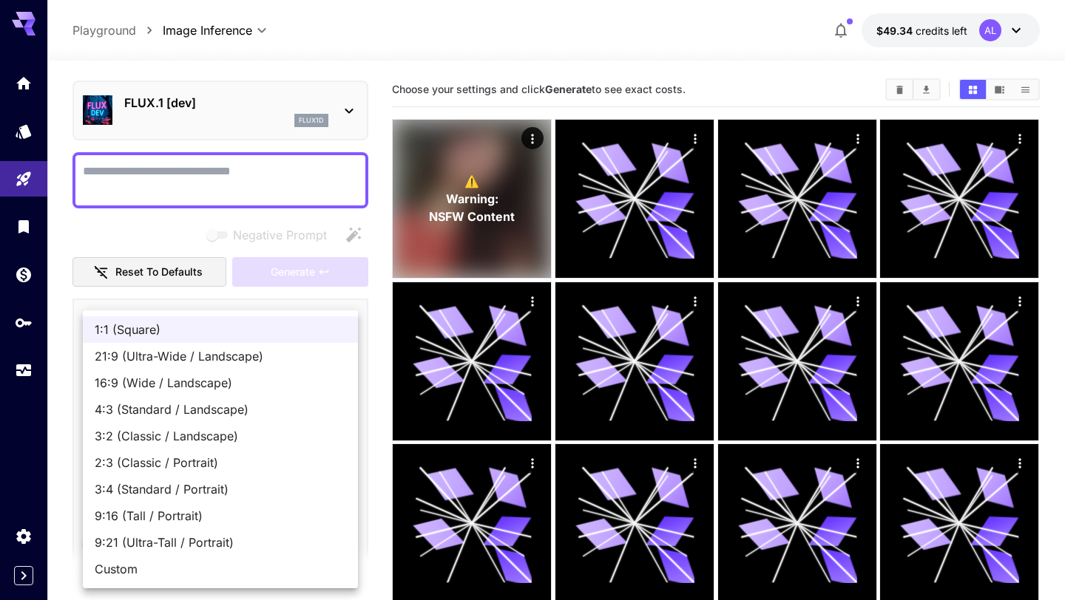
click at [163, 240] on div at bounding box center [532, 300] width 1065 height 600
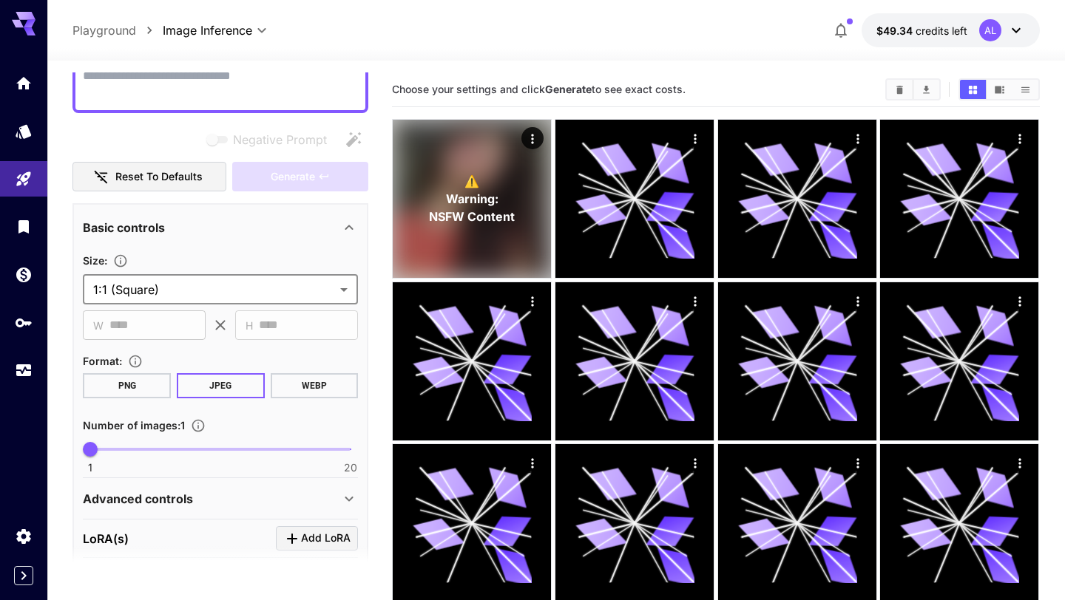
scroll to position [0, 0]
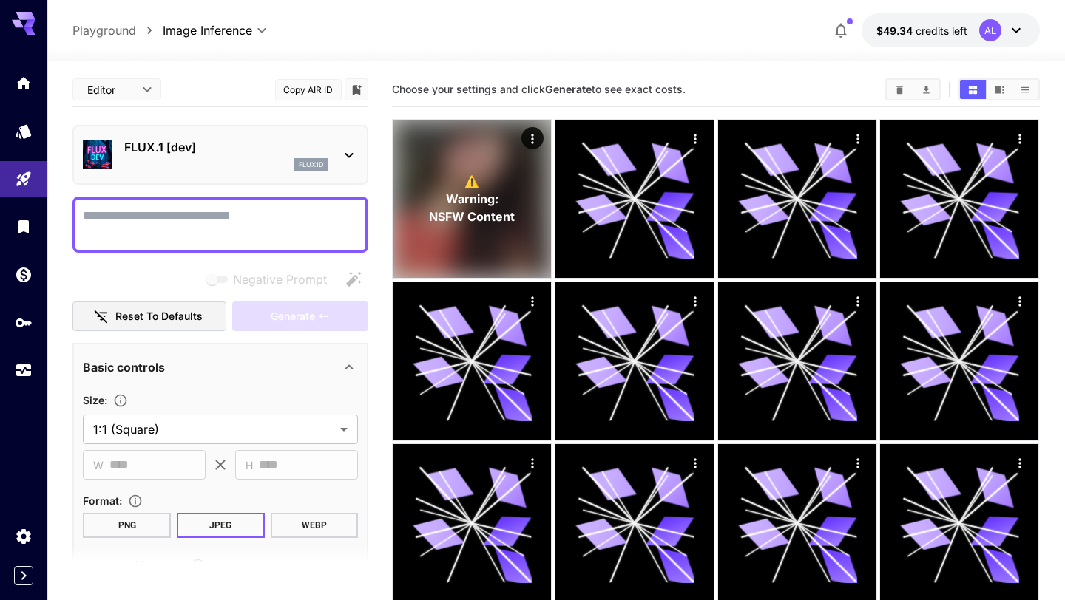
click at [121, 379] on div "Basic controls" at bounding box center [220, 367] width 275 height 35
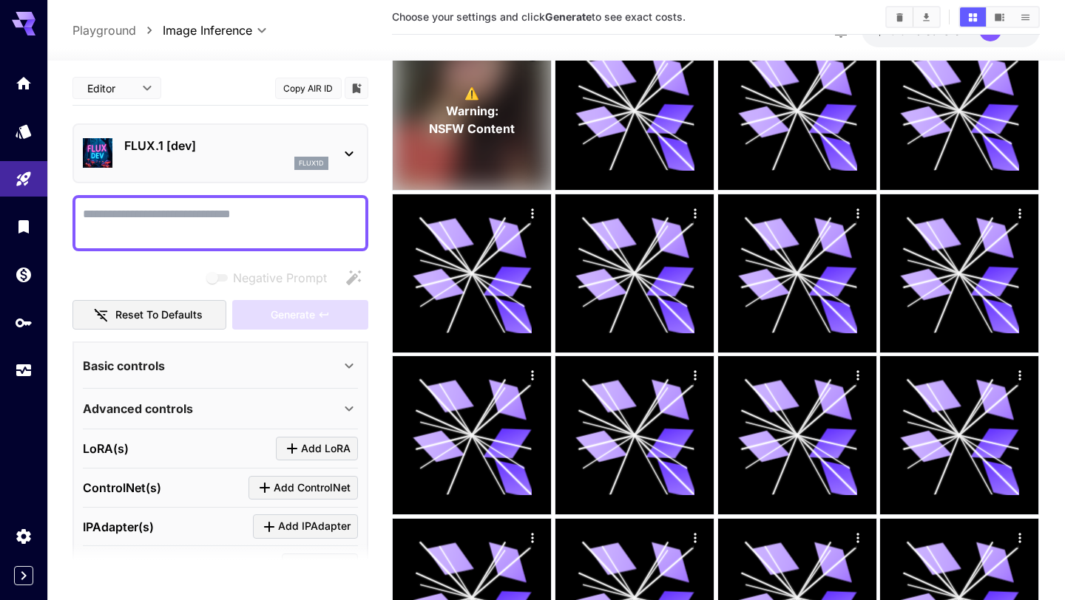
click at [175, 147] on p "FLUX.1 [dev]" at bounding box center [226, 146] width 204 height 18
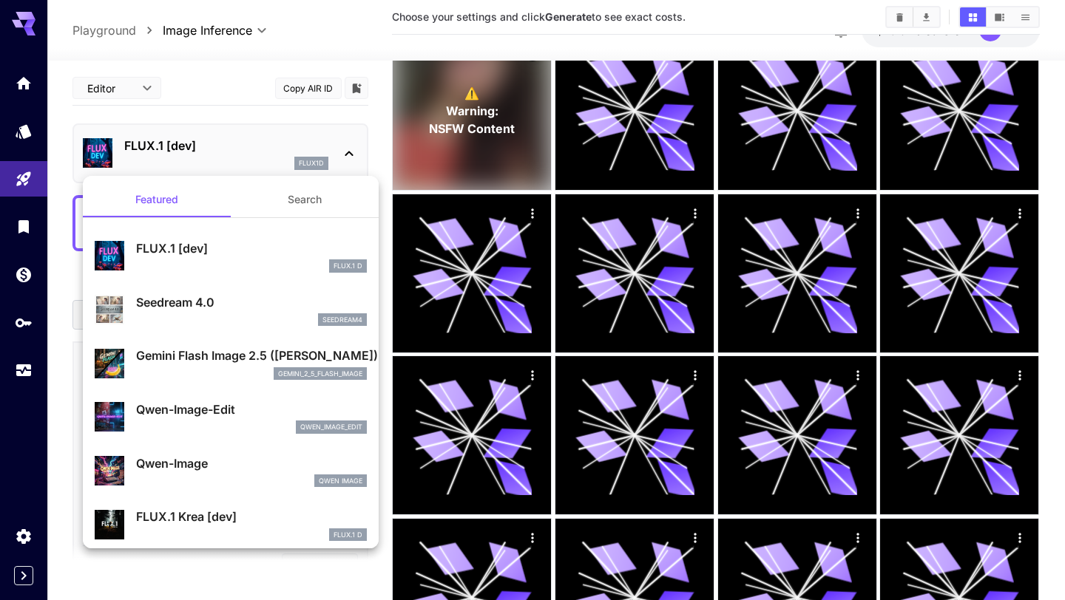
click at [175, 147] on div at bounding box center [532, 300] width 1065 height 600
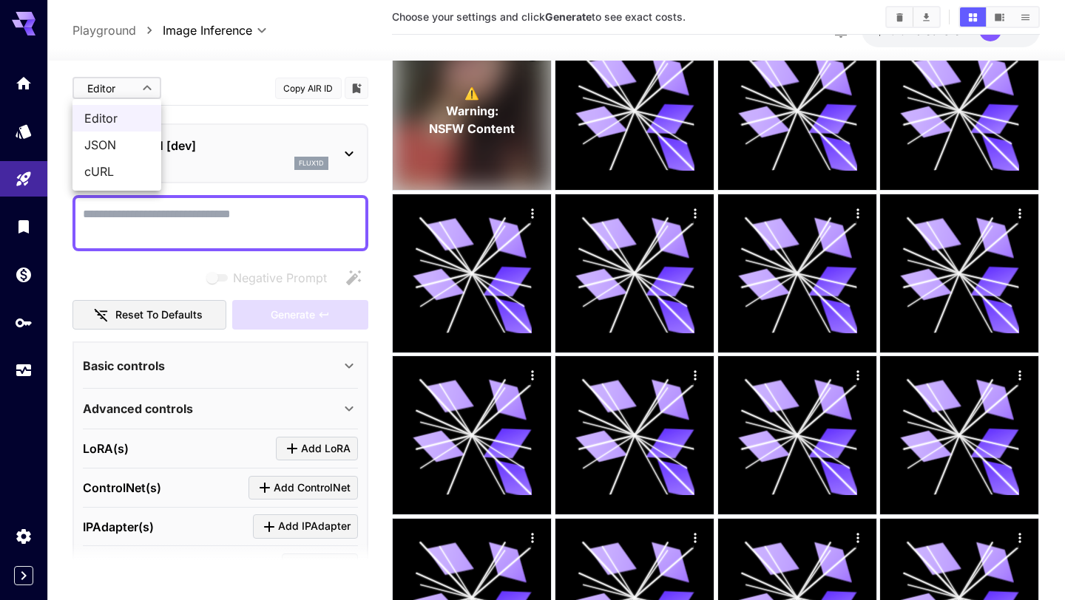
drag, startPoint x: 123, startPoint y: 144, endPoint x: 95, endPoint y: 146, distance: 28.9
click at [95, 146] on span "JSON" at bounding box center [116, 145] width 65 height 18
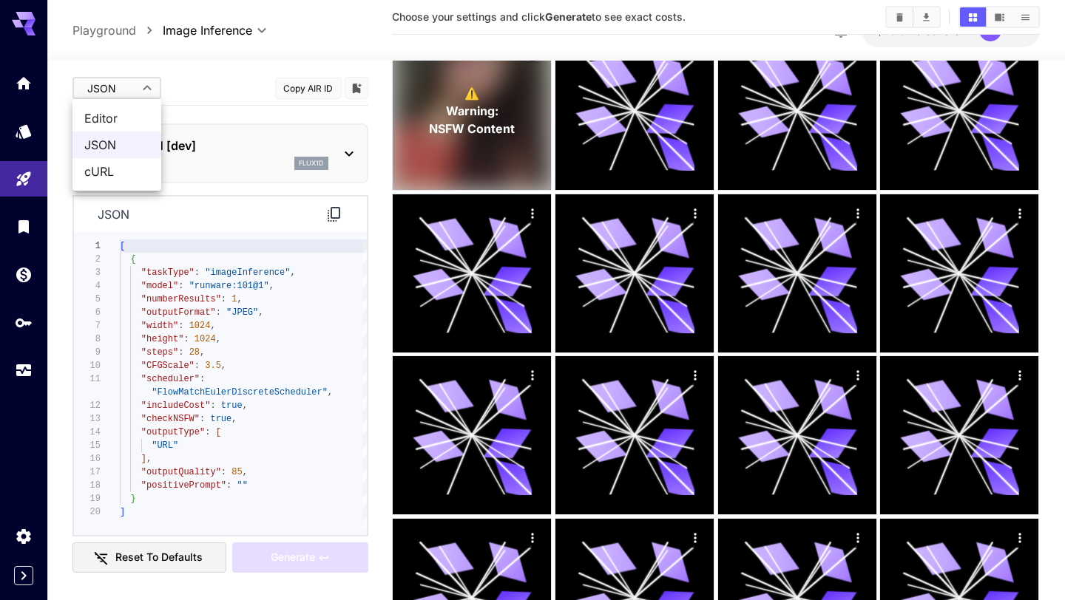
click at [135, 169] on span "cURL" at bounding box center [116, 172] width 65 height 18
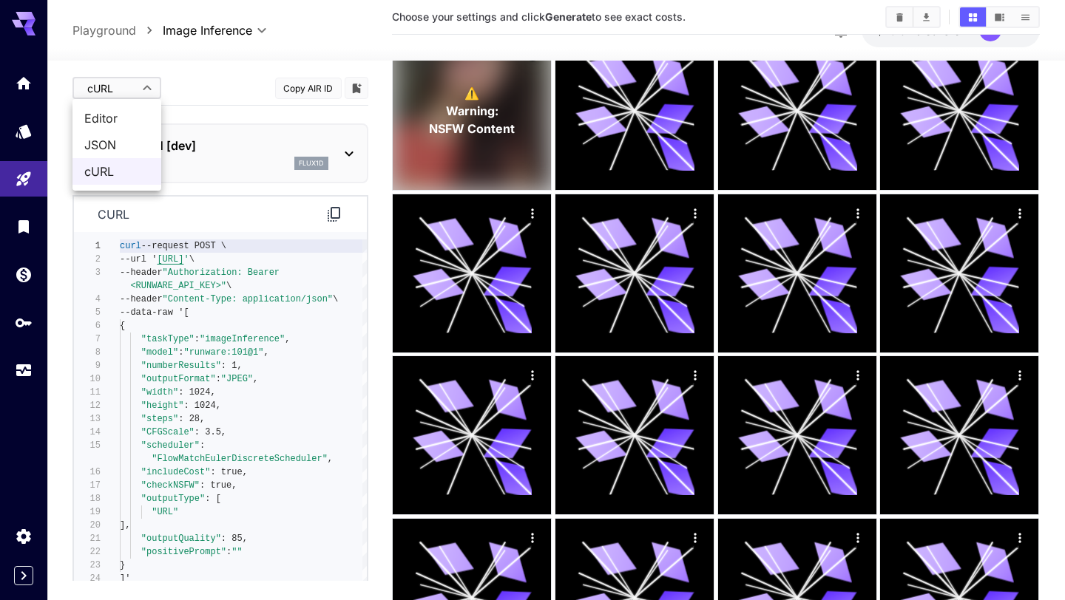
click at [140, 117] on span "Editor" at bounding box center [116, 118] width 65 height 18
type input "****"
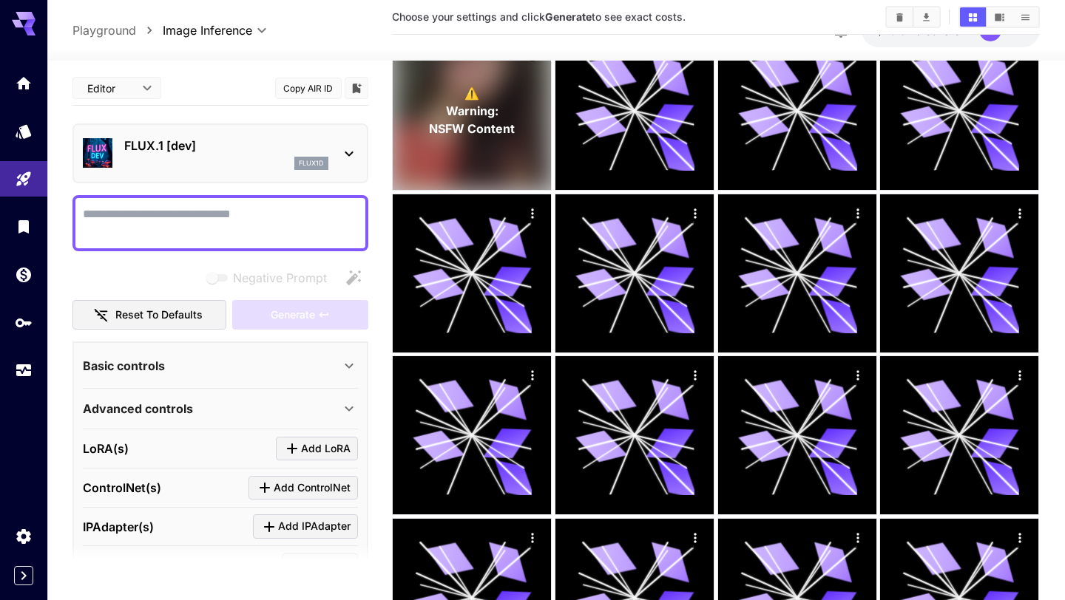
click at [213, 99] on div at bounding box center [532, 300] width 1065 height 600
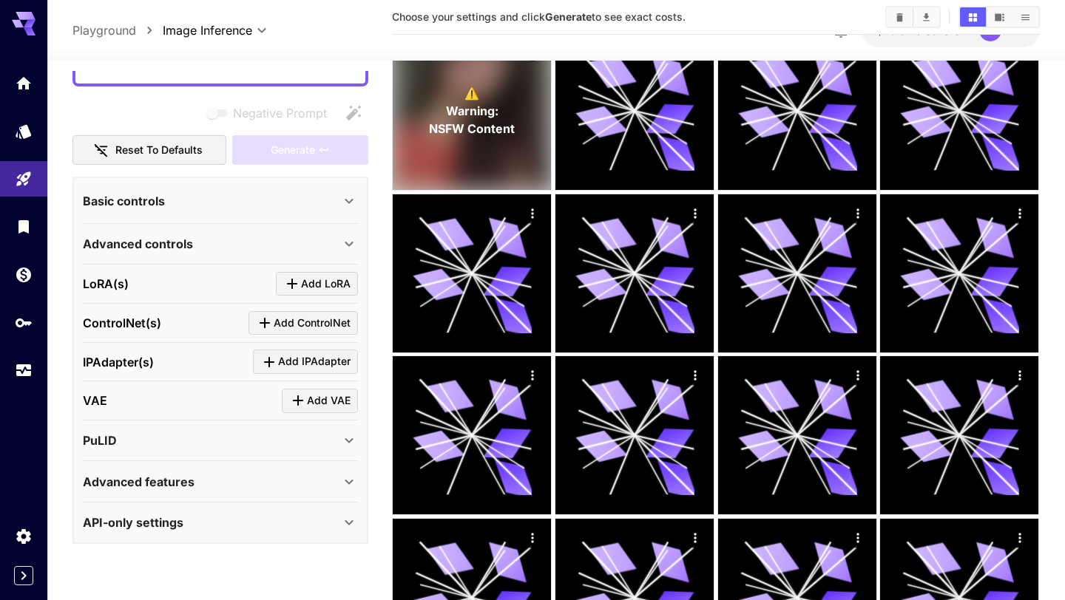
scroll to position [123, 0]
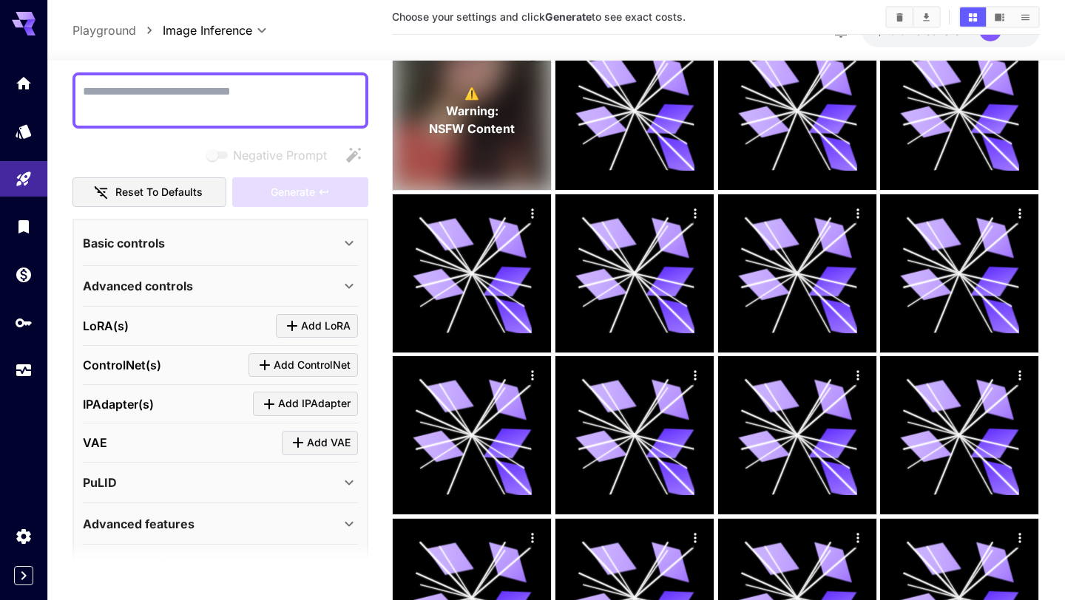
click at [179, 242] on div "Basic controls" at bounding box center [211, 243] width 257 height 18
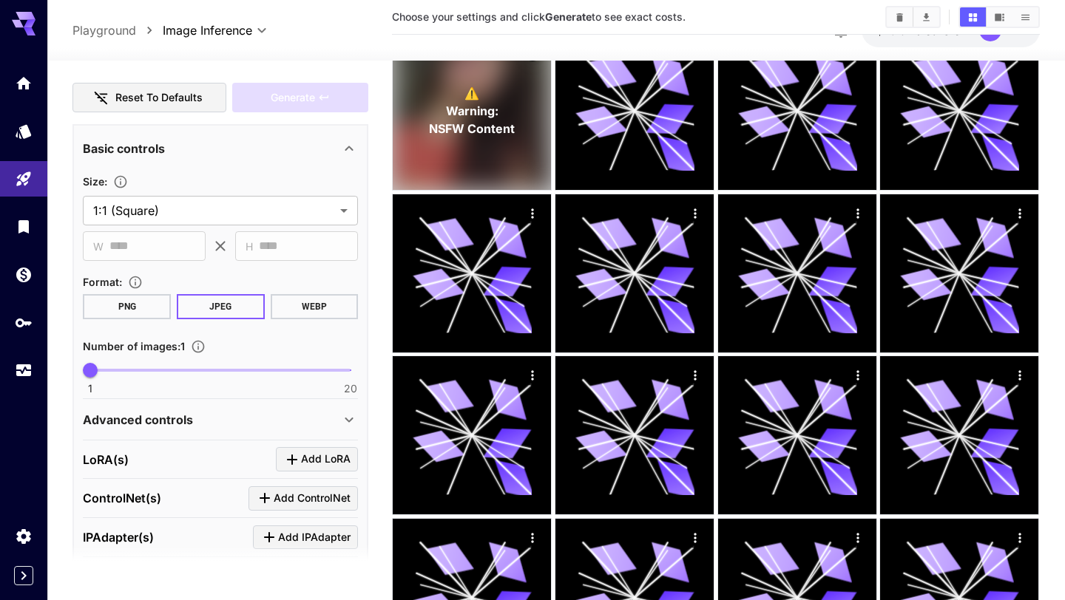
scroll to position [249, 0]
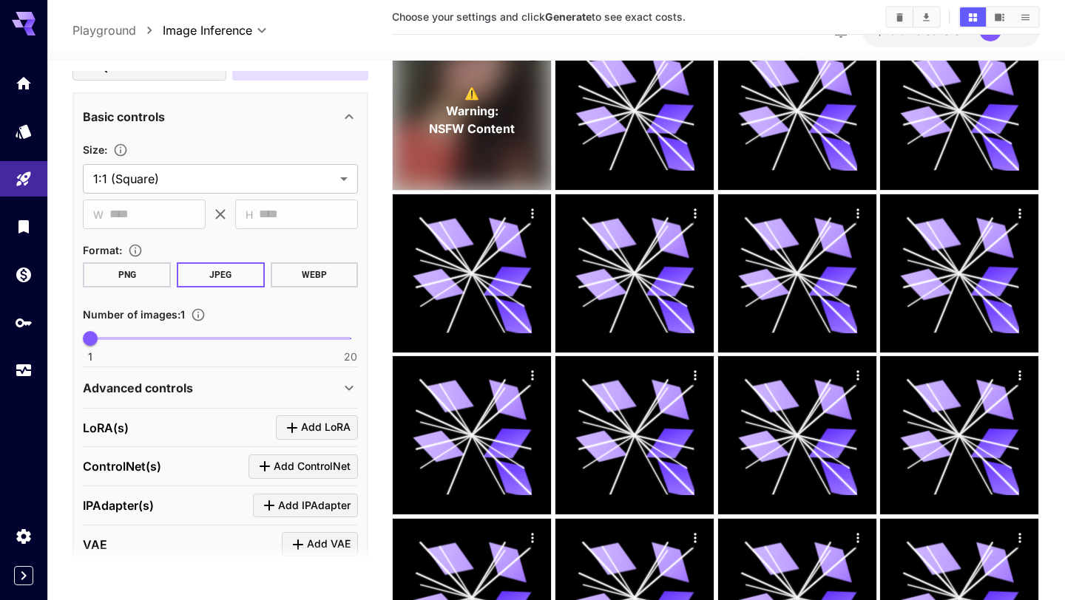
click at [171, 417] on div "[PERSON_NAME](s) Add [PERSON_NAME]" at bounding box center [220, 427] width 275 height 24
click at [171, 394] on p "Advanced controls" at bounding box center [138, 388] width 110 height 18
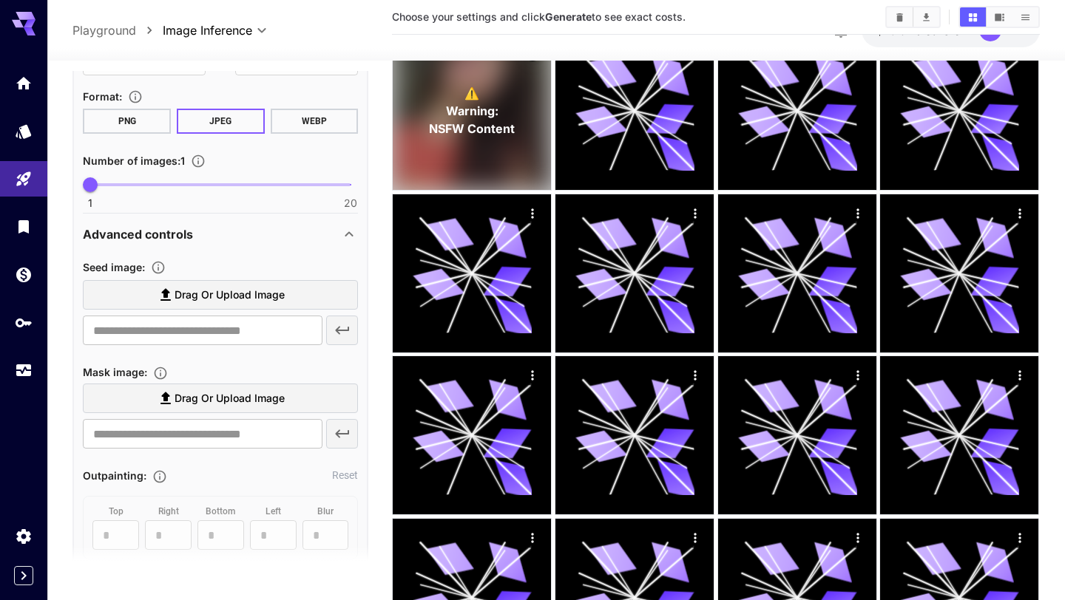
scroll to position [407, 0]
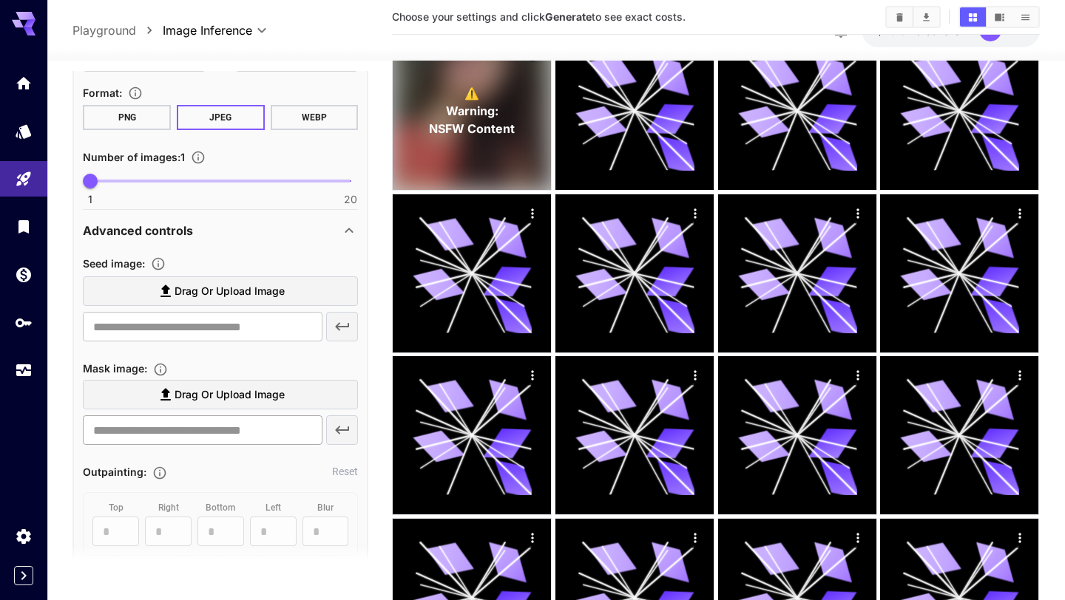
click at [181, 440] on input "text" at bounding box center [202, 430] width 239 height 30
click at [202, 398] on span "Drag or upload image" at bounding box center [229, 395] width 110 height 18
click at [0, 0] on input "Drag or upload image" at bounding box center [0, 0] width 0 height 0
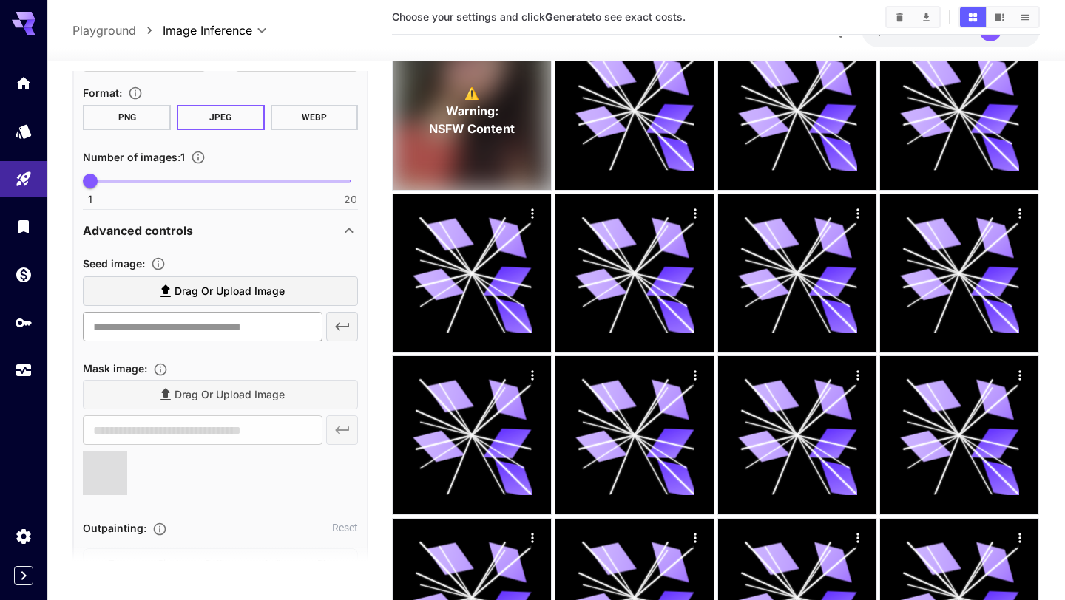
scroll to position [682, 0]
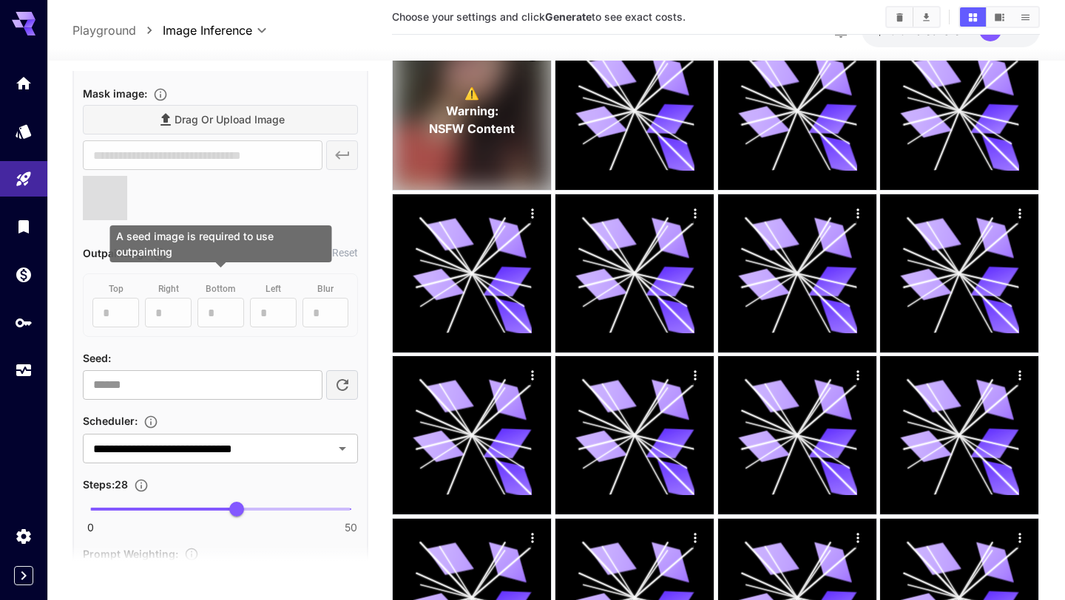
type input "**********"
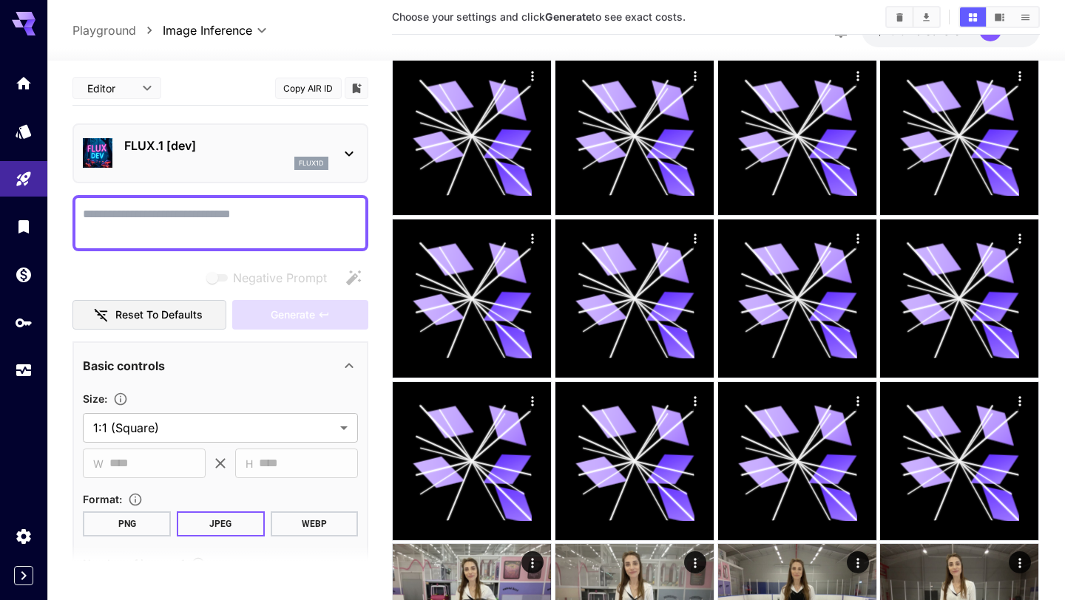
scroll to position [68, 0]
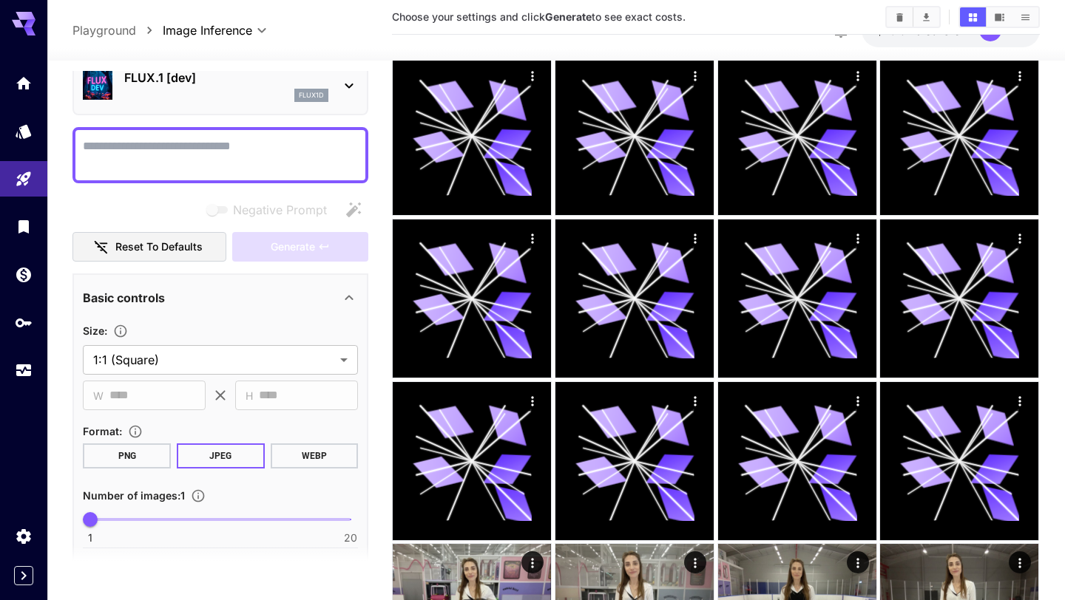
click at [129, 160] on textarea "Negative Prompt" at bounding box center [220, 154] width 275 height 35
type textarea "*"
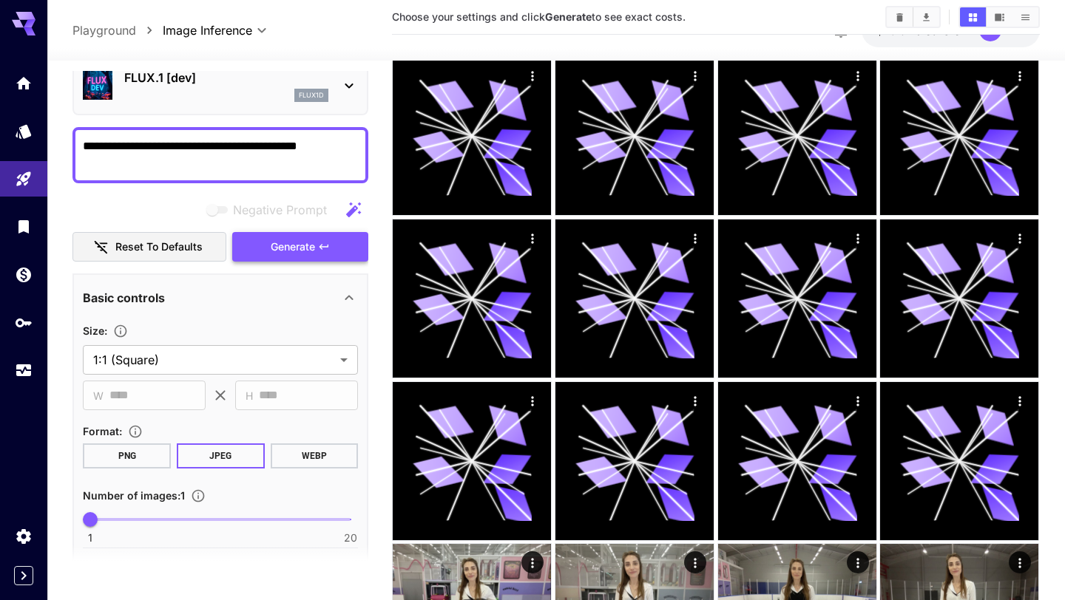
type textarea "**********"
click at [319, 236] on button "Generate" at bounding box center [300, 247] width 136 height 30
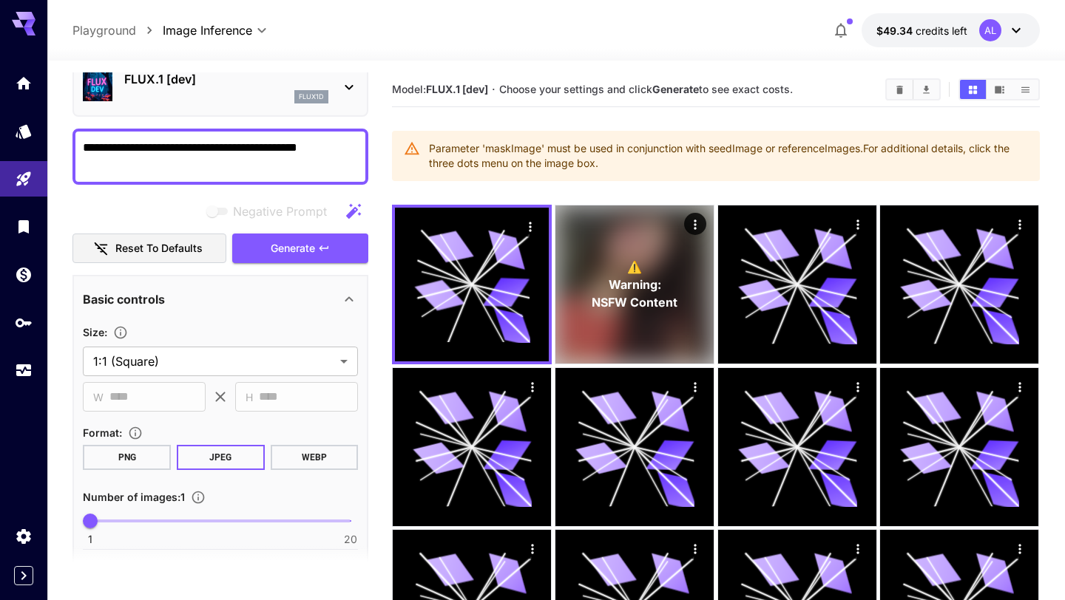
scroll to position [458, 0]
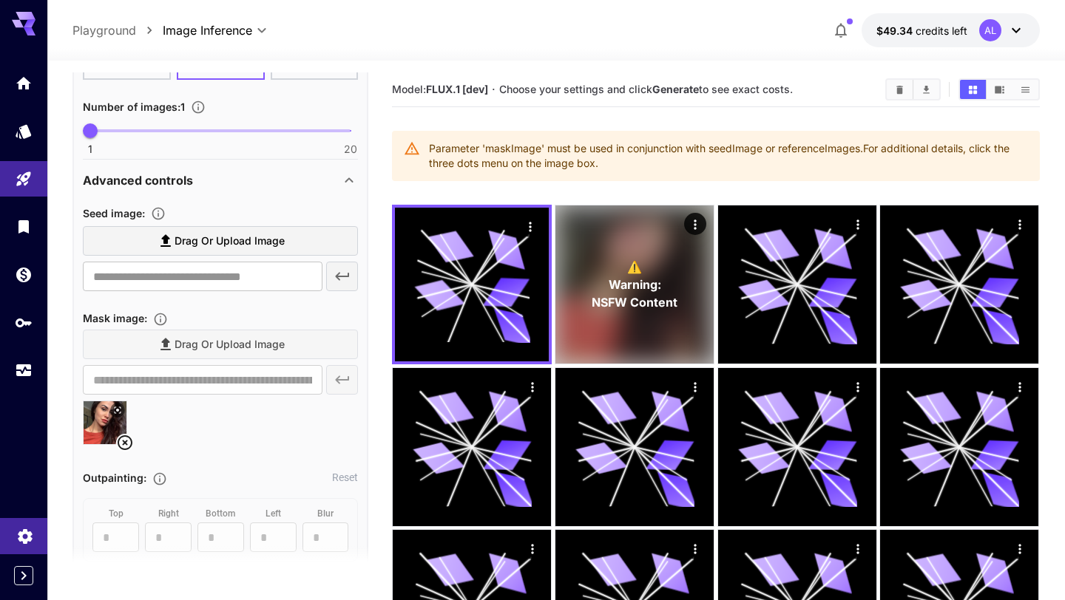
click at [23, 532] on icon "Settings" at bounding box center [25, 536] width 18 height 18
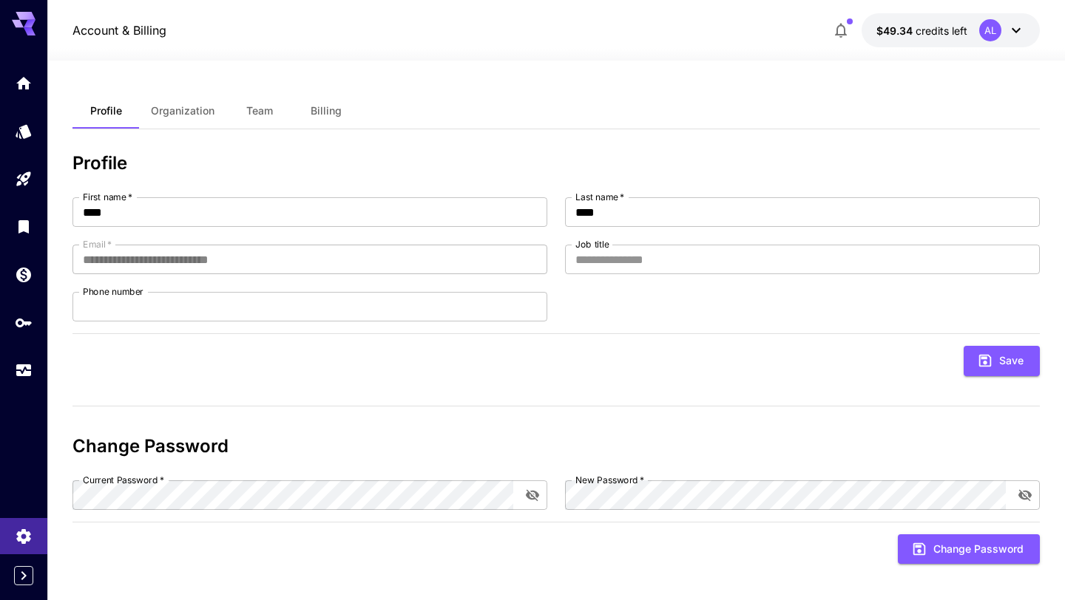
scroll to position [8, 0]
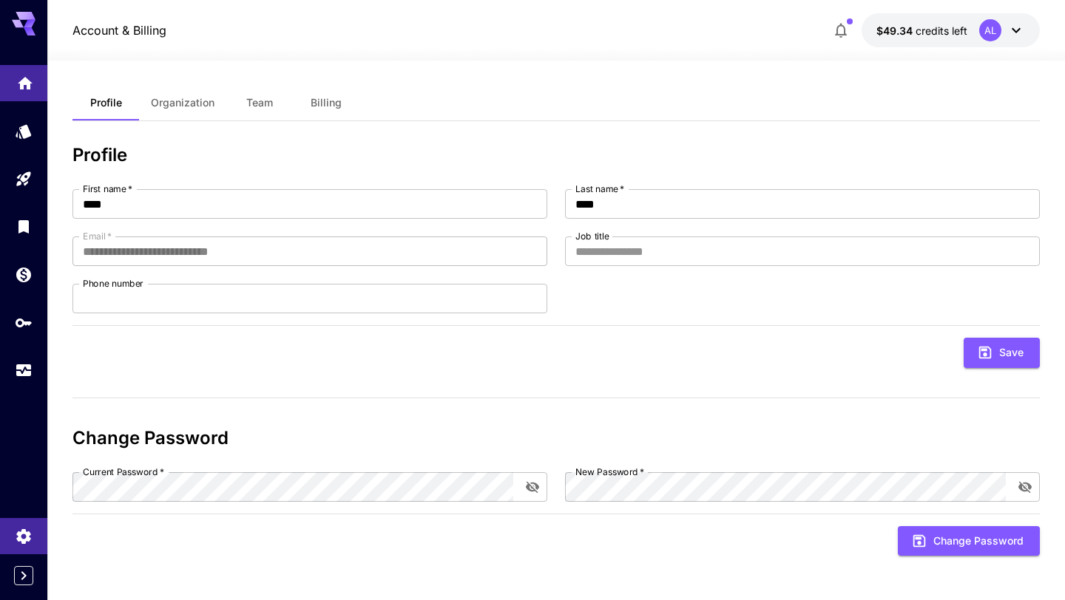
click at [24, 92] on link at bounding box center [23, 83] width 47 height 36
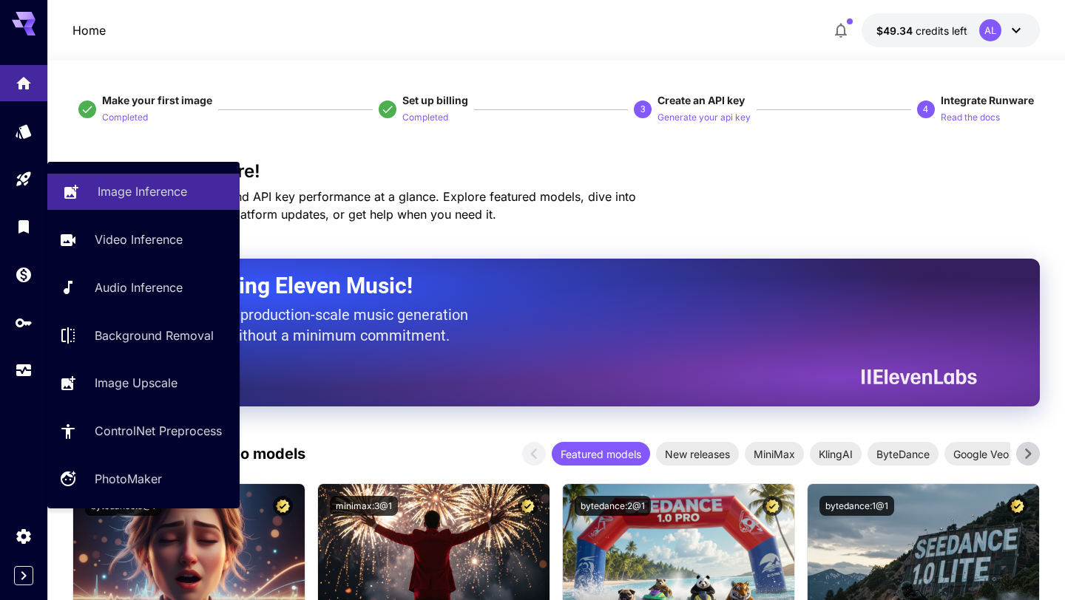
click at [100, 198] on p "Image Inference" at bounding box center [142, 192] width 89 height 18
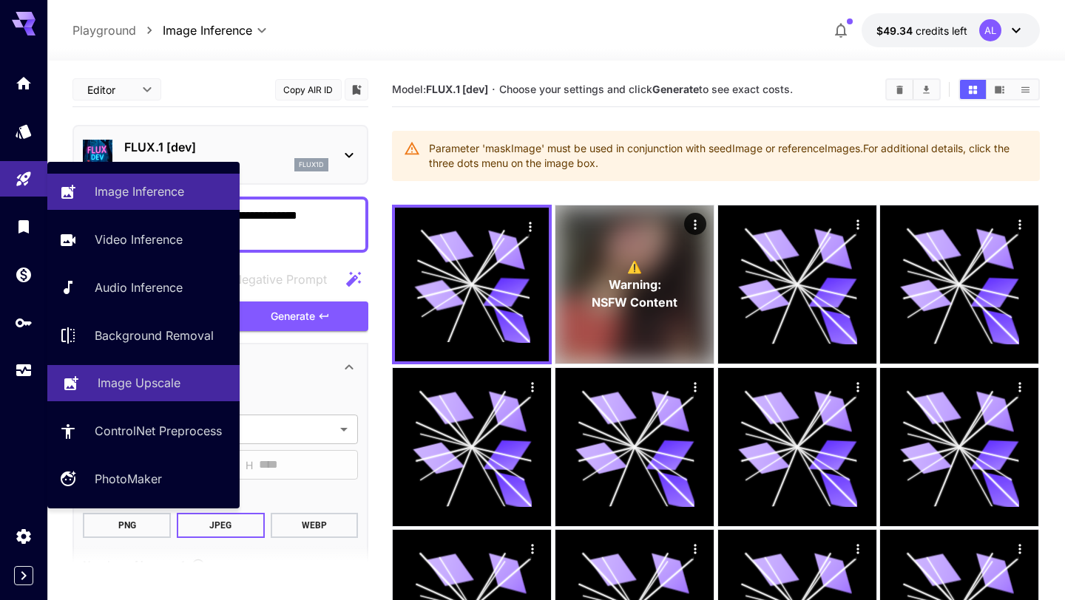
click at [172, 384] on p "Image Upscale" at bounding box center [139, 383] width 83 height 18
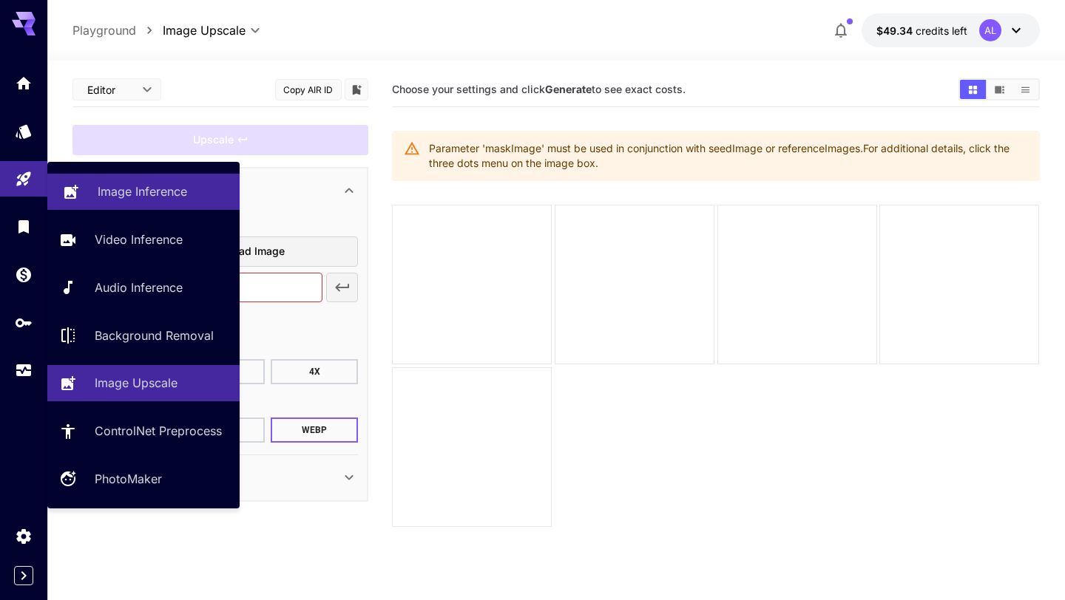
click at [109, 193] on p "Image Inference" at bounding box center [142, 192] width 89 height 18
type input "**********"
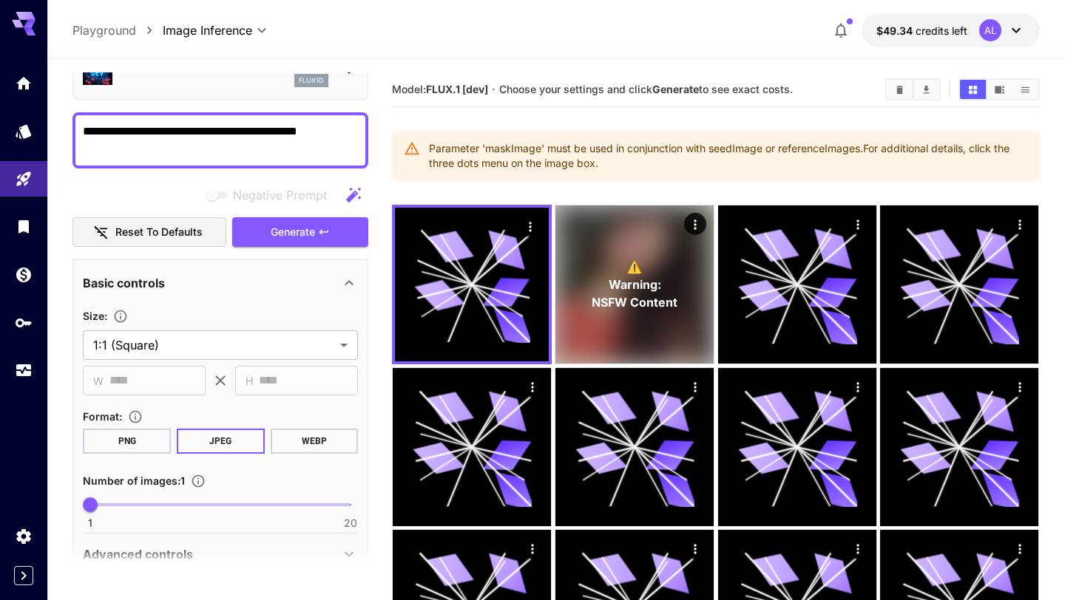
scroll to position [63, 0]
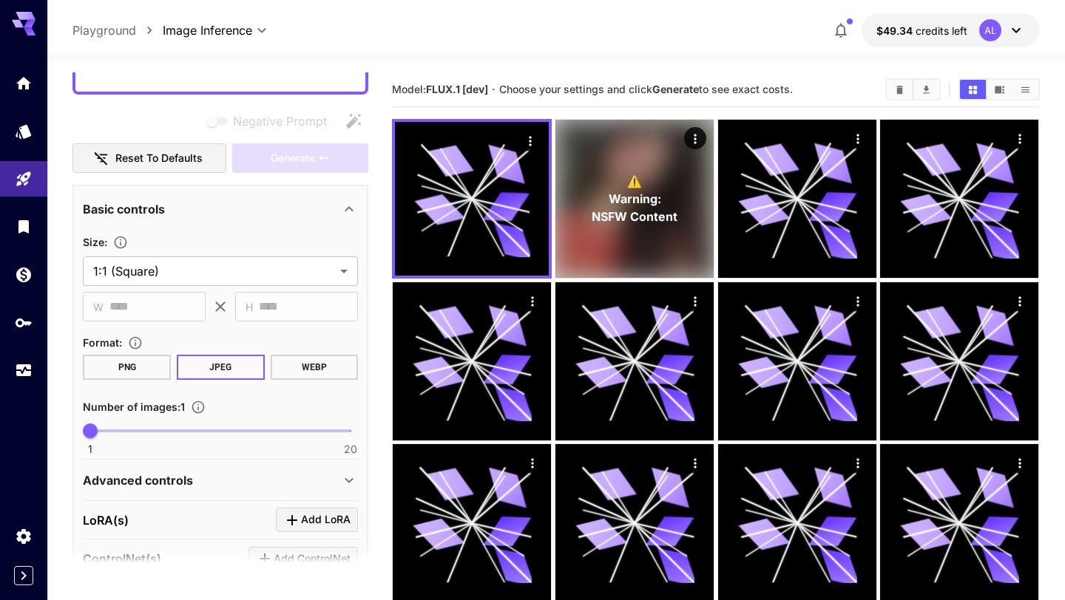
scroll to position [70, 0]
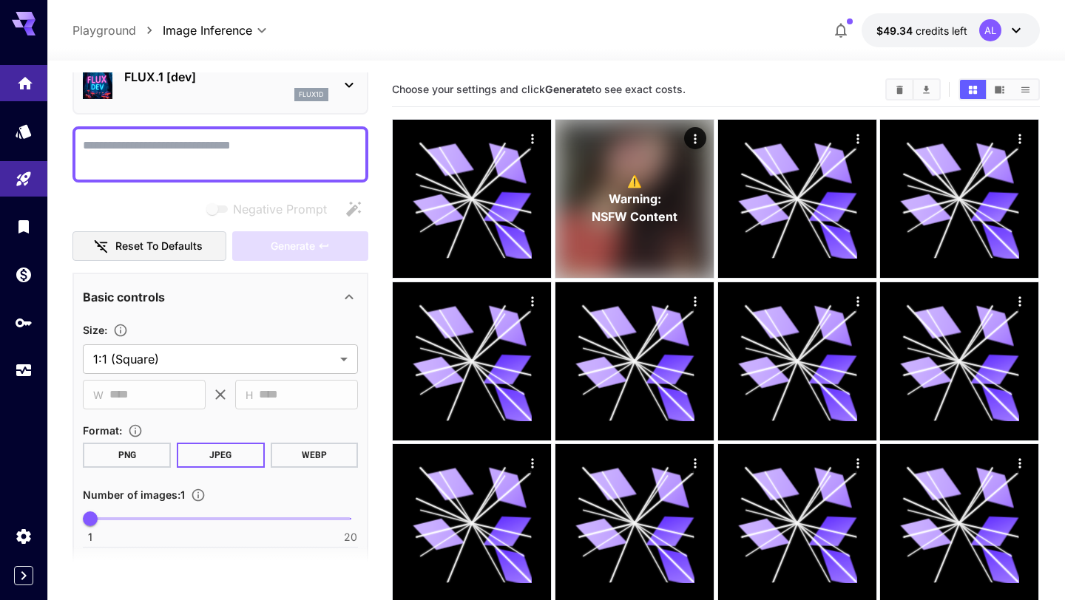
click at [35, 89] on link at bounding box center [23, 83] width 47 height 36
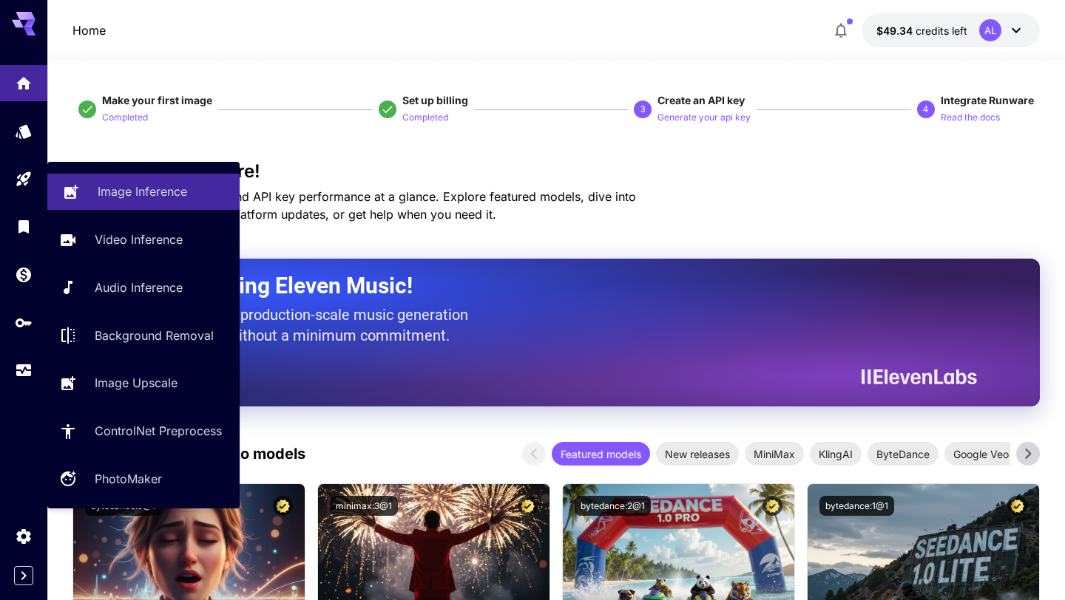
click at [101, 197] on p "Image Inference" at bounding box center [142, 192] width 89 height 18
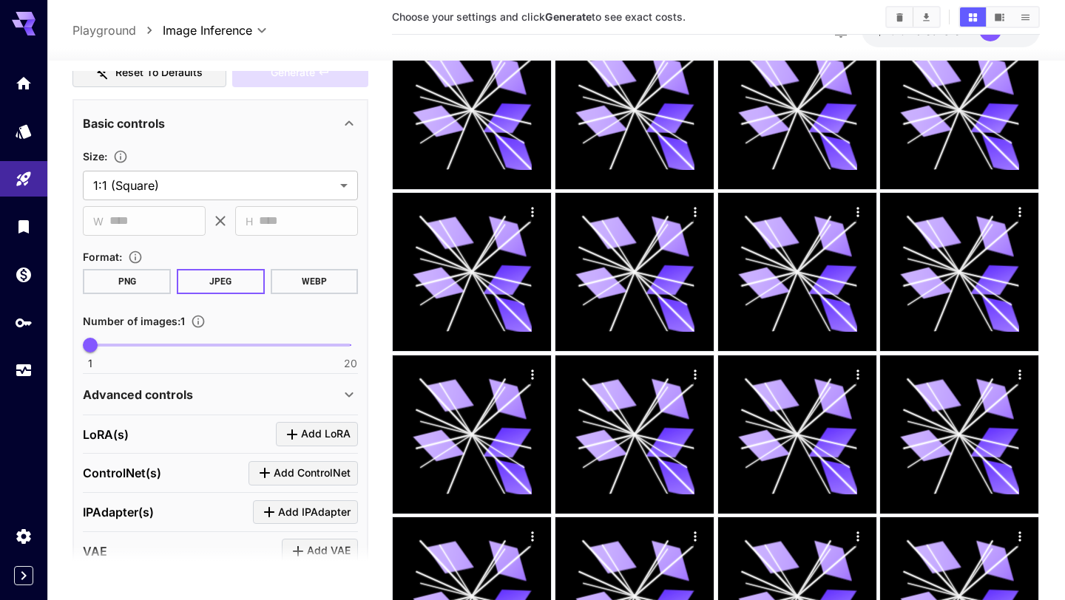
scroll to position [189, 0]
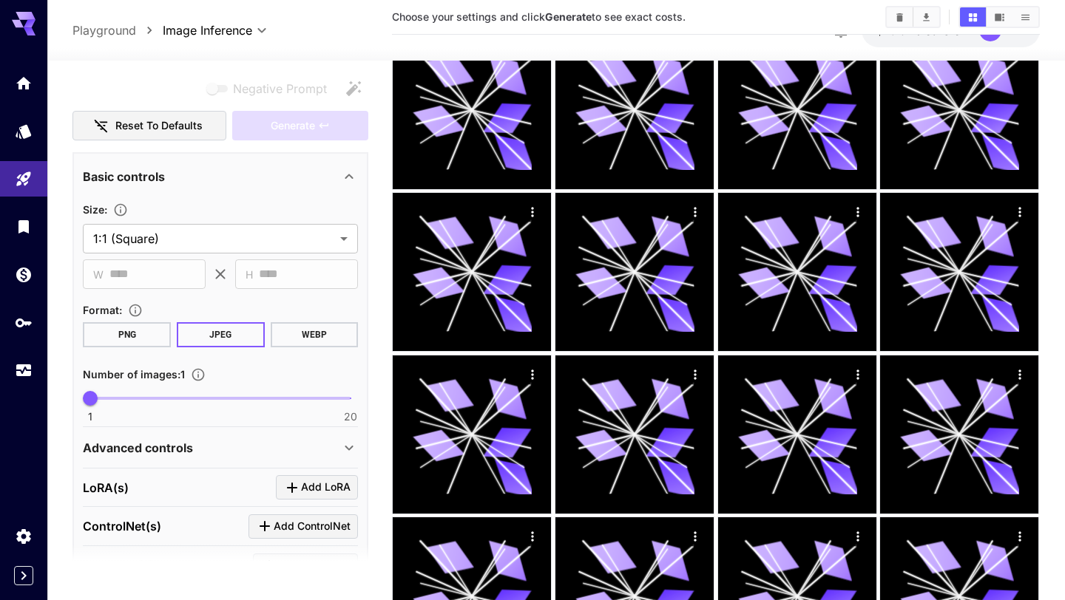
click at [135, 328] on button "PNG" at bounding box center [127, 334] width 88 height 25
click at [206, 330] on button "JPEG" at bounding box center [221, 334] width 88 height 25
click at [148, 337] on button "PNG" at bounding box center [127, 334] width 88 height 25
click at [181, 342] on button "JPEG" at bounding box center [221, 334] width 88 height 25
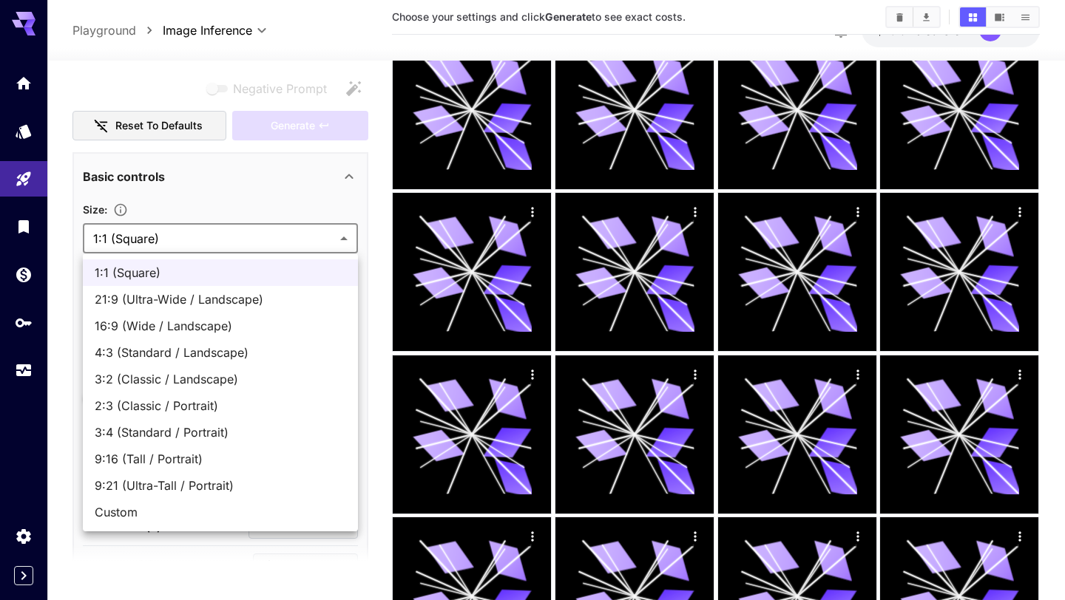
click at [171, 373] on span "3:2 (Classic / Landscape)" at bounding box center [220, 379] width 251 height 18
type input "**********"
type input "****"
type input "***"
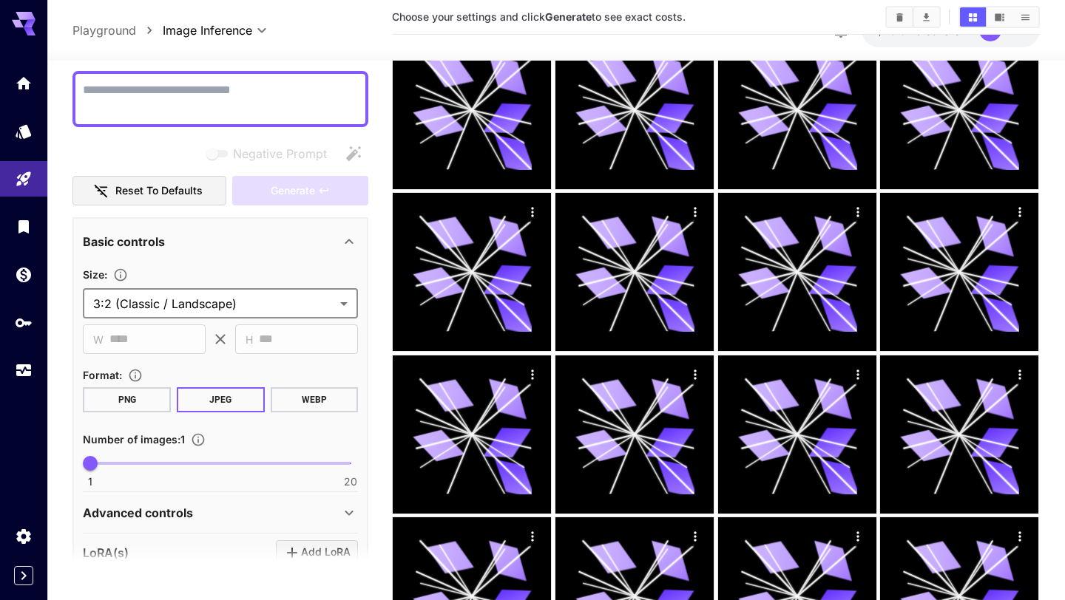
scroll to position [75, 0]
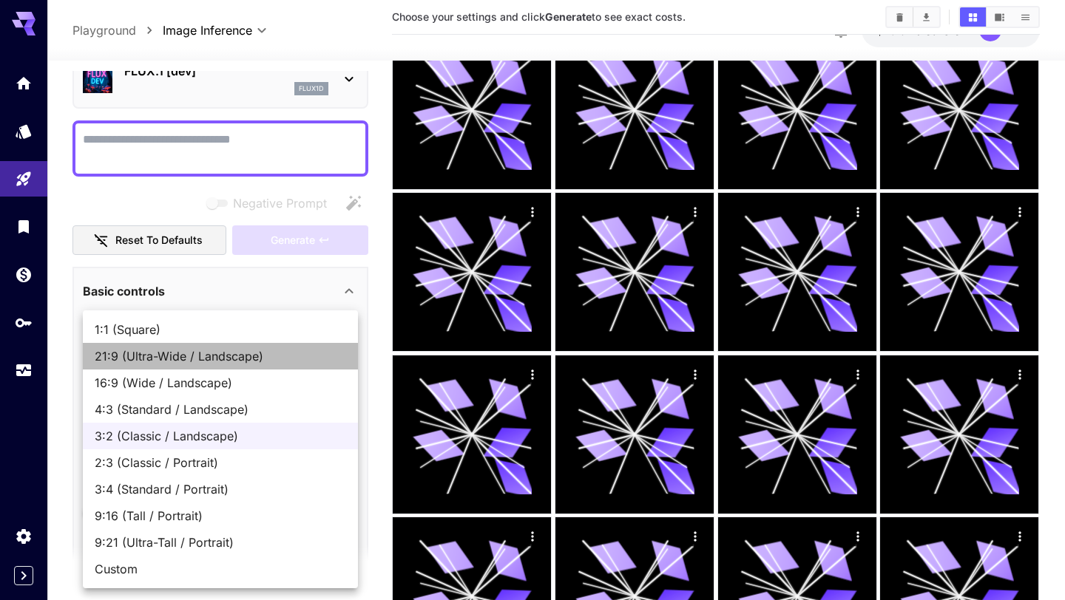
click at [191, 350] on span "21:9 (Ultra-Wide / Landscape)" at bounding box center [220, 356] width 251 height 18
type input "**********"
type input "****"
type input "***"
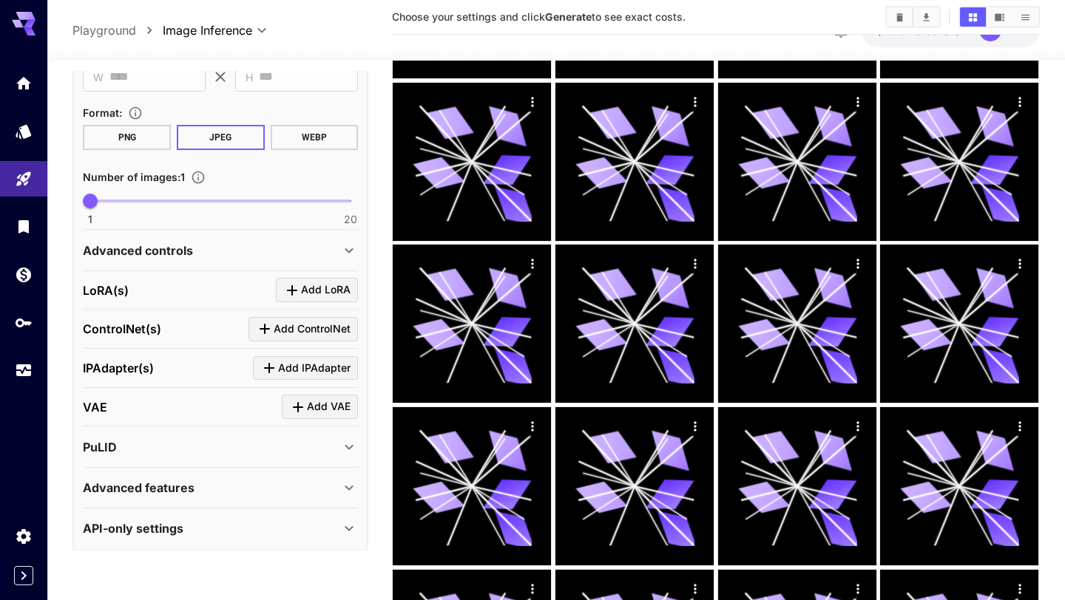
scroll to position [158, 0]
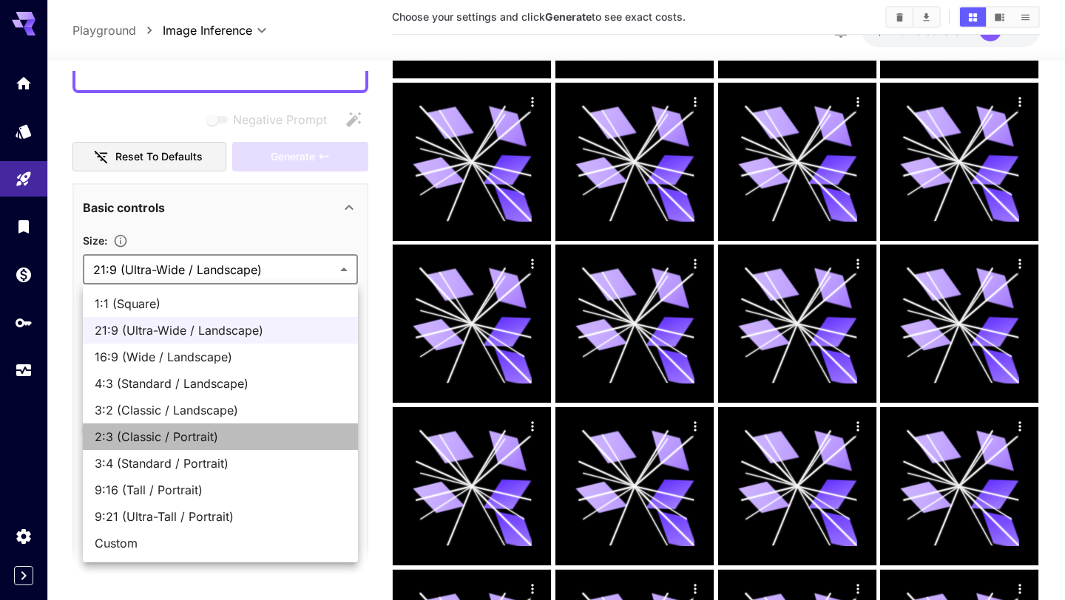
click at [185, 444] on span "2:3 (Classic / Portrait)" at bounding box center [220, 437] width 251 height 18
type input "**********"
type input "***"
type input "****"
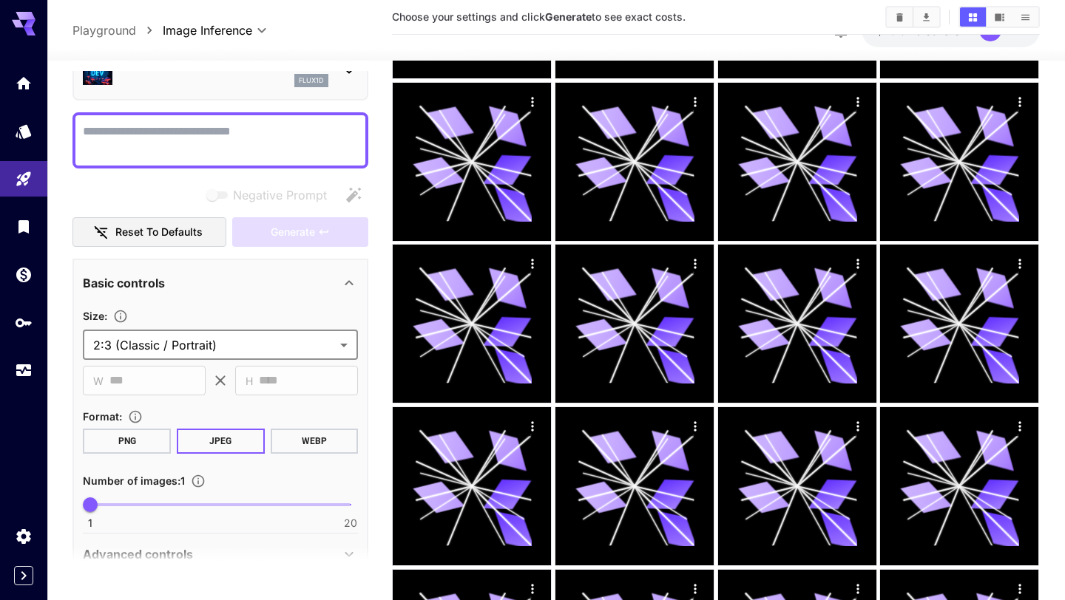
scroll to position [44, 0]
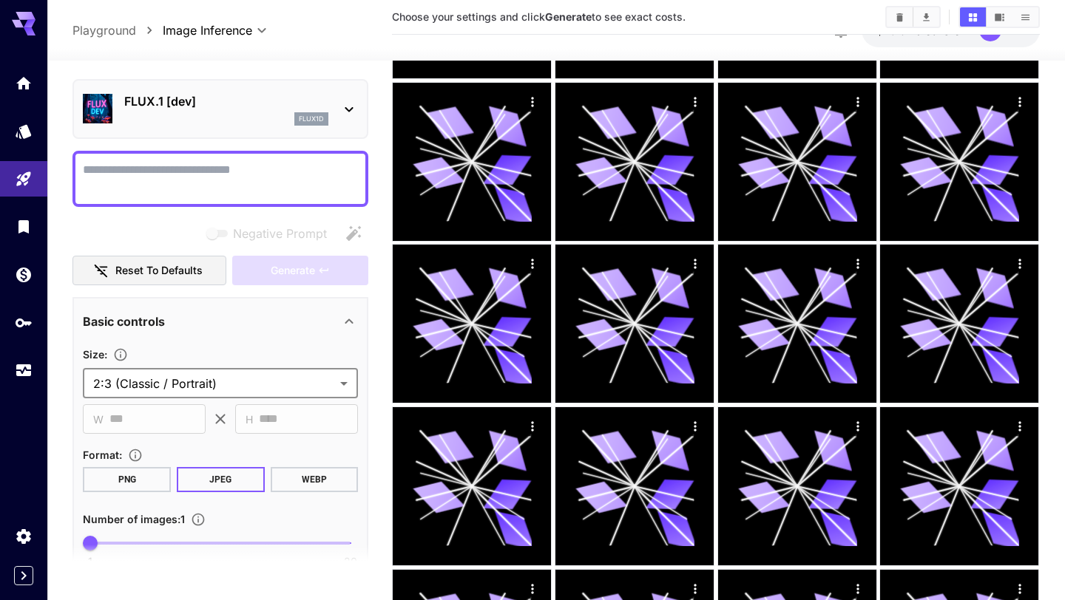
click at [190, 191] on textarea "Negative Prompt" at bounding box center [220, 178] width 275 height 35
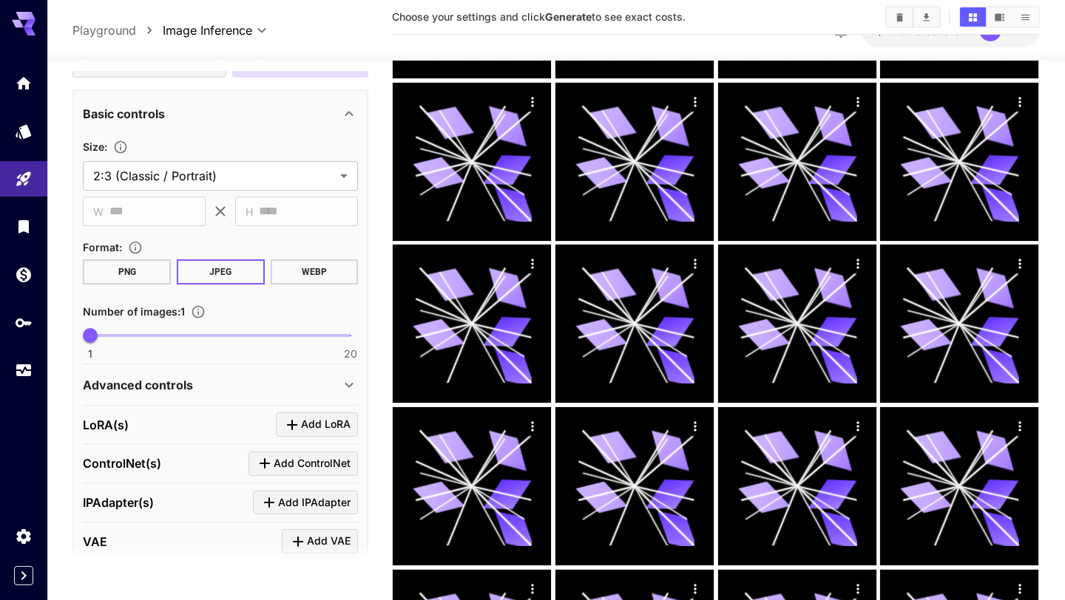
scroll to position [393, 0]
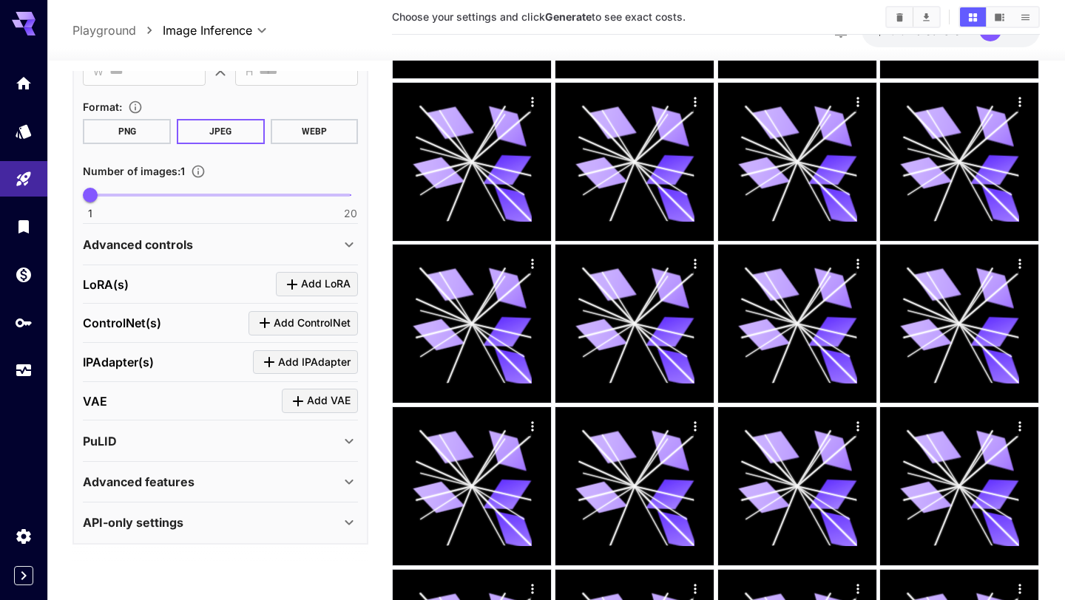
click at [175, 250] on p "Advanced controls" at bounding box center [138, 245] width 110 height 18
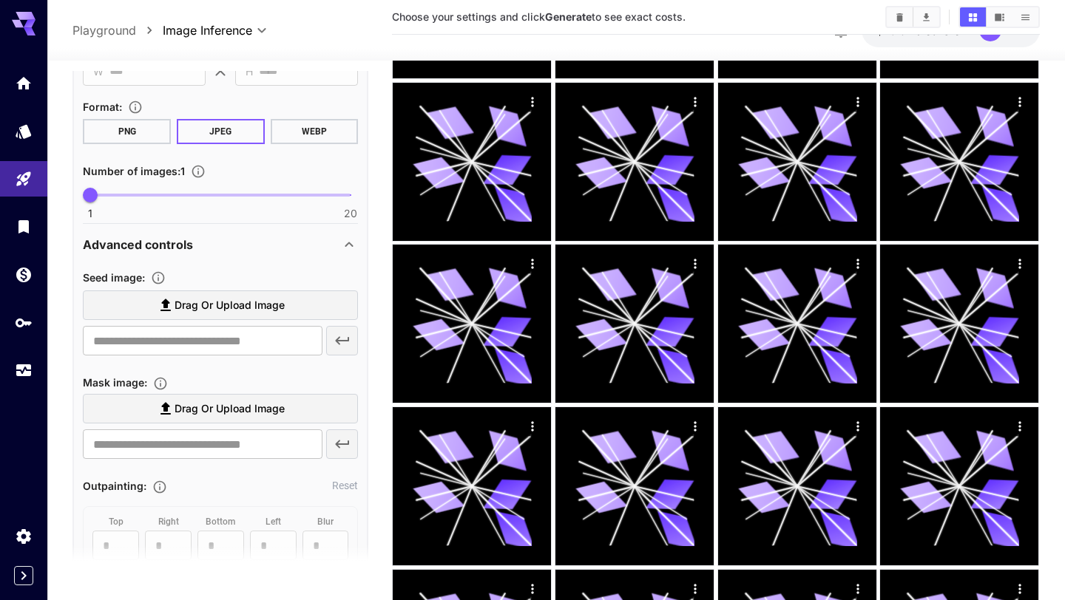
click at [175, 250] on p "Advanced controls" at bounding box center [138, 245] width 110 height 18
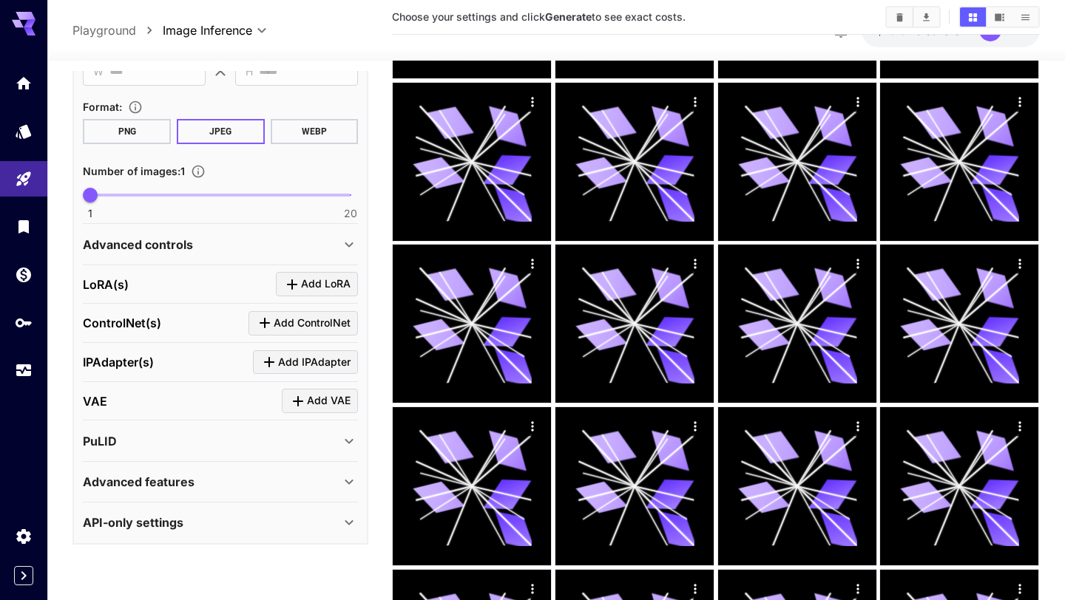
click at [168, 295] on div "[PERSON_NAME](s) Add [PERSON_NAME]" at bounding box center [220, 284] width 275 height 24
click at [173, 333] on div "ControlNet(s) Add ControlNet" at bounding box center [220, 323] width 275 height 24
click at [166, 364] on div "IPAdapter(s) Add IPAdapter" at bounding box center [220, 362] width 275 height 24
click at [174, 401] on div "VAE Add VAE" at bounding box center [220, 401] width 275 height 24
click at [177, 449] on div "PuLID" at bounding box center [211, 441] width 257 height 18
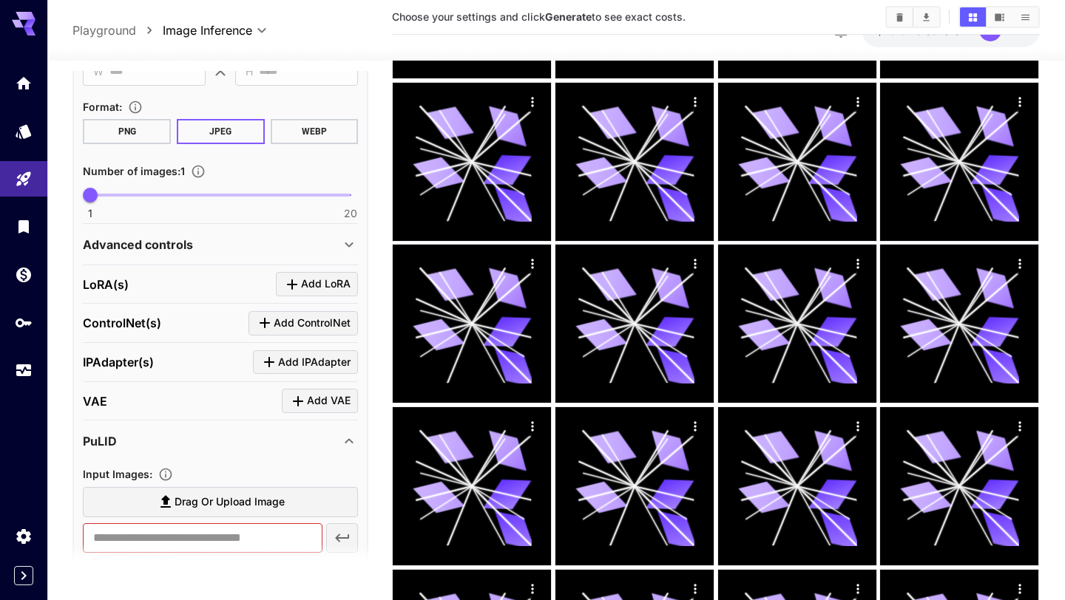
scroll to position [538, 0]
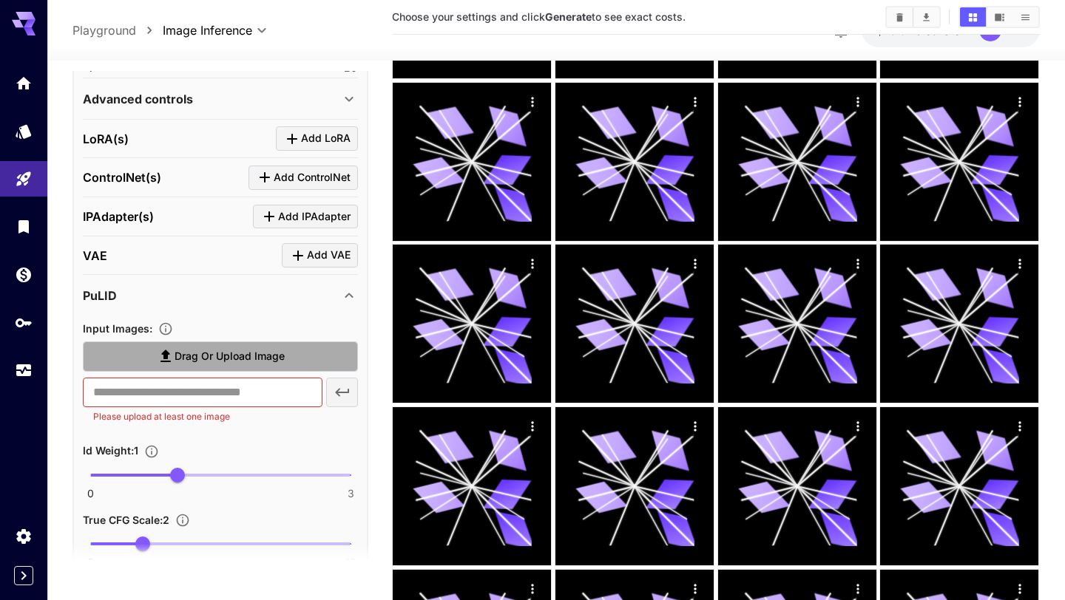
click at [177, 366] on label "Drag or upload image" at bounding box center [220, 357] width 275 height 30
click at [0, 0] on input "Drag or upload image" at bounding box center [0, 0] width 0 height 0
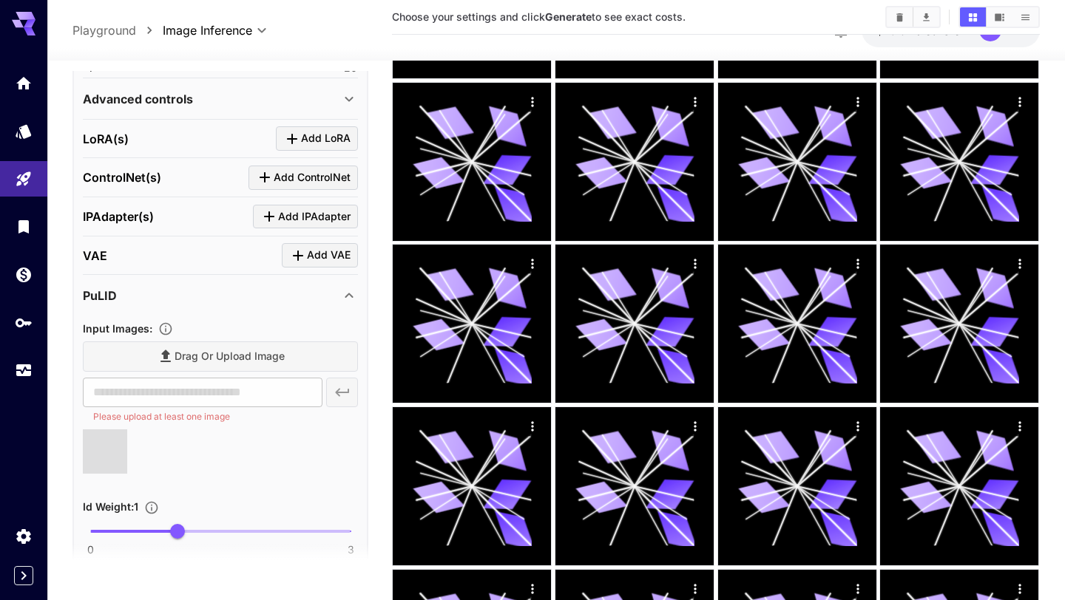
type input "**********"
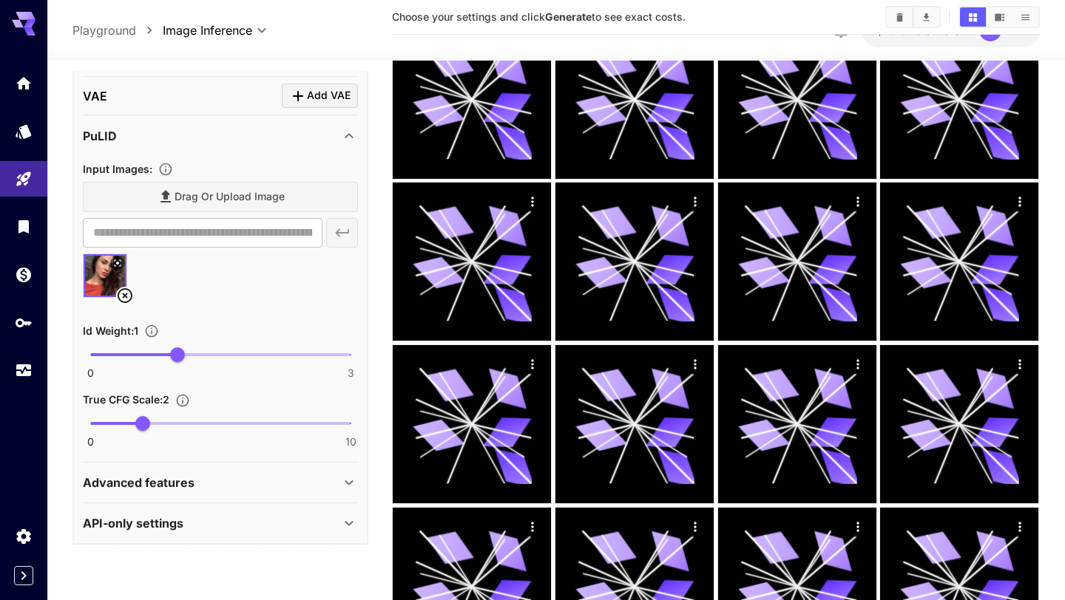
scroll to position [611, 0]
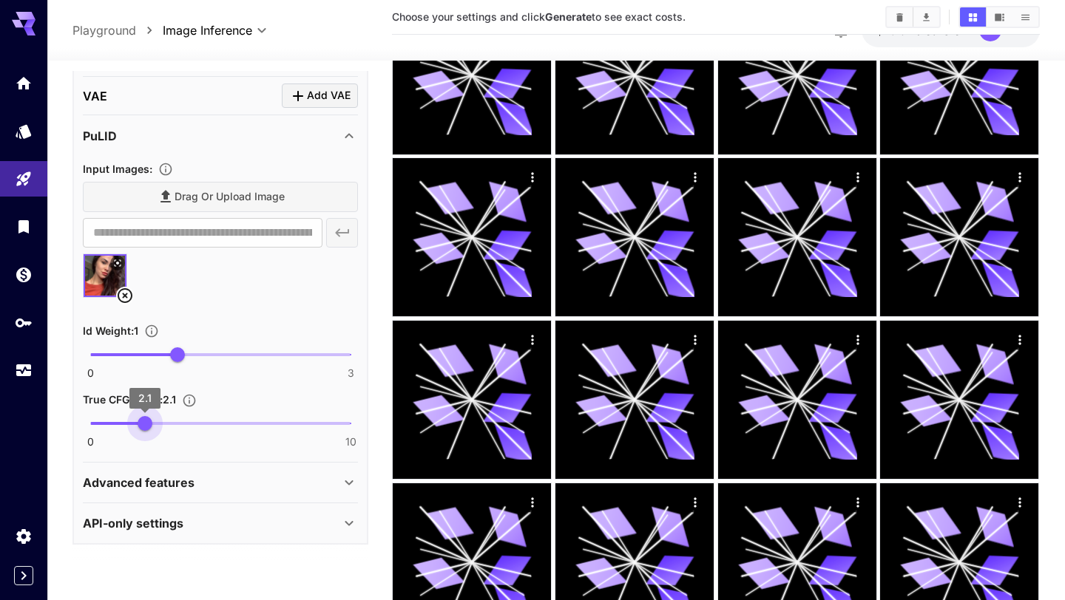
type input "*"
drag, startPoint x: 146, startPoint y: 418, endPoint x: 62, endPoint y: 418, distance: 84.3
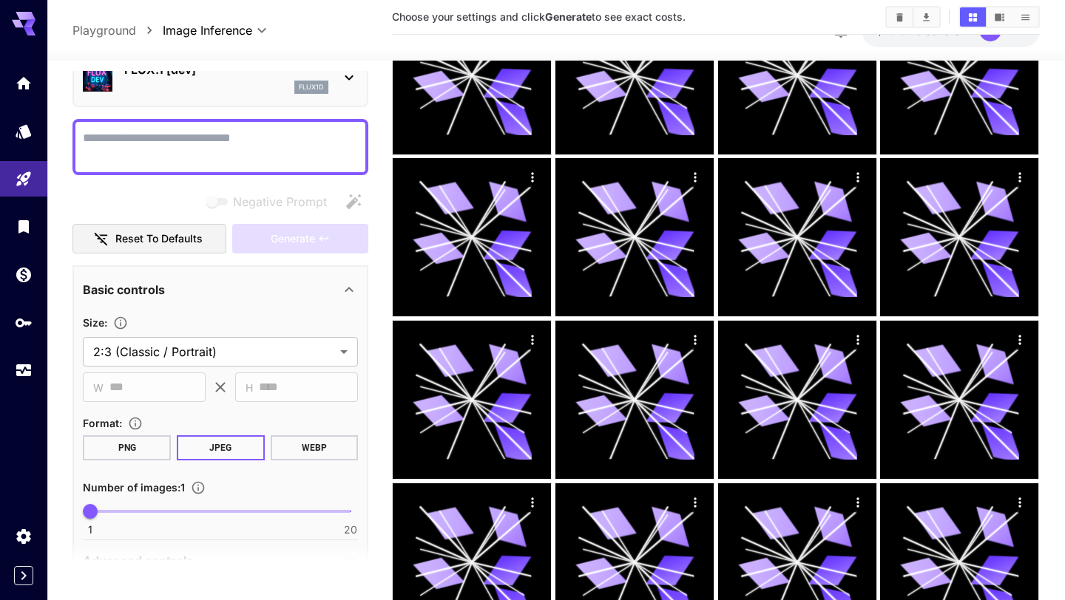
scroll to position [0, 0]
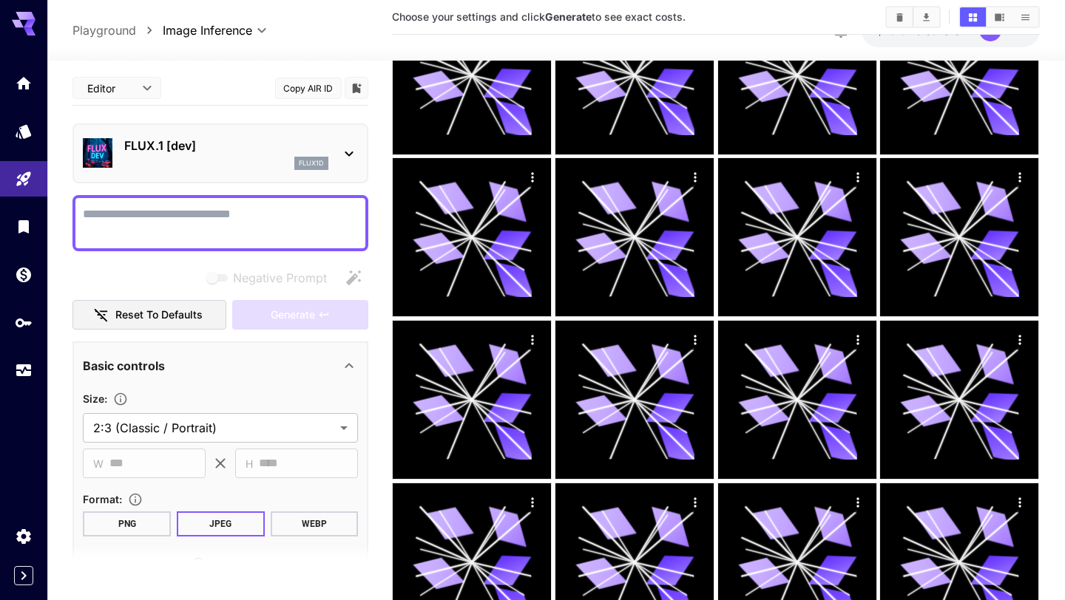
click at [195, 221] on textarea "Negative Prompt" at bounding box center [220, 223] width 275 height 35
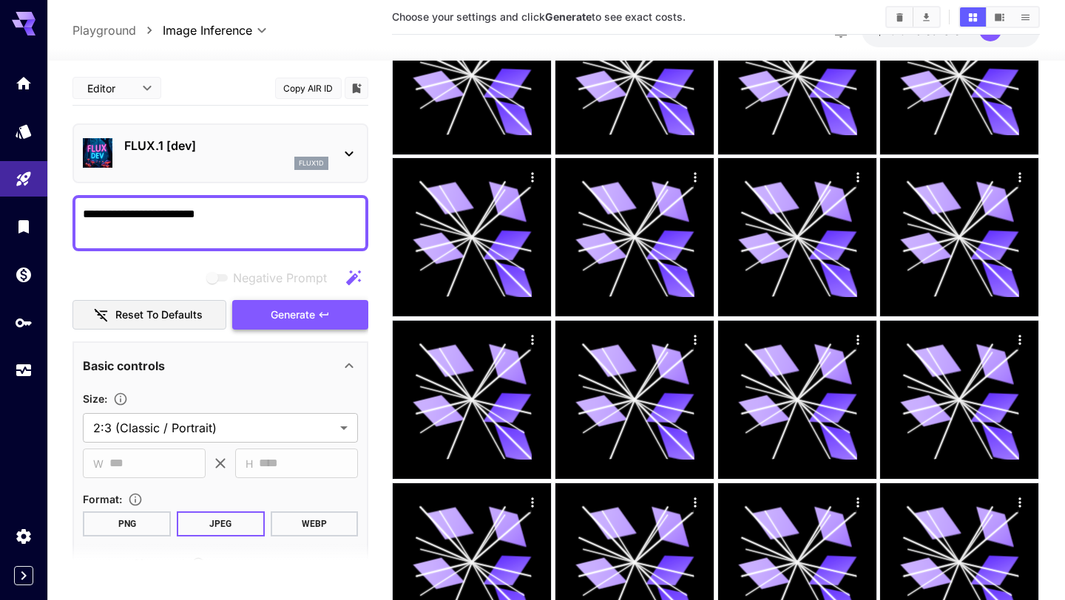
click at [249, 320] on button "Generate" at bounding box center [300, 315] width 136 height 30
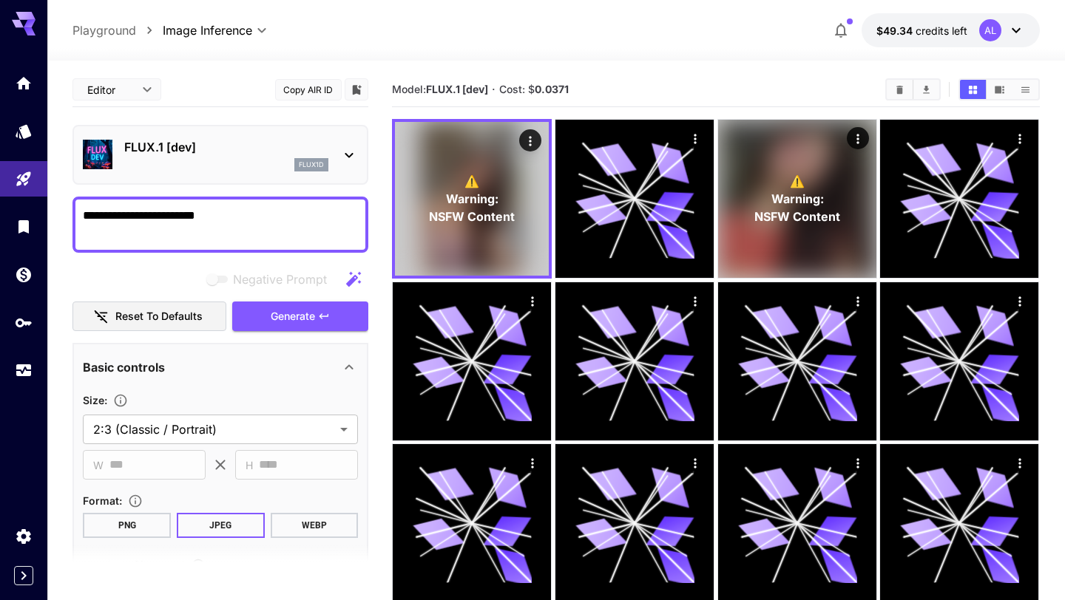
click at [254, 224] on textarea "**********" at bounding box center [220, 224] width 275 height 35
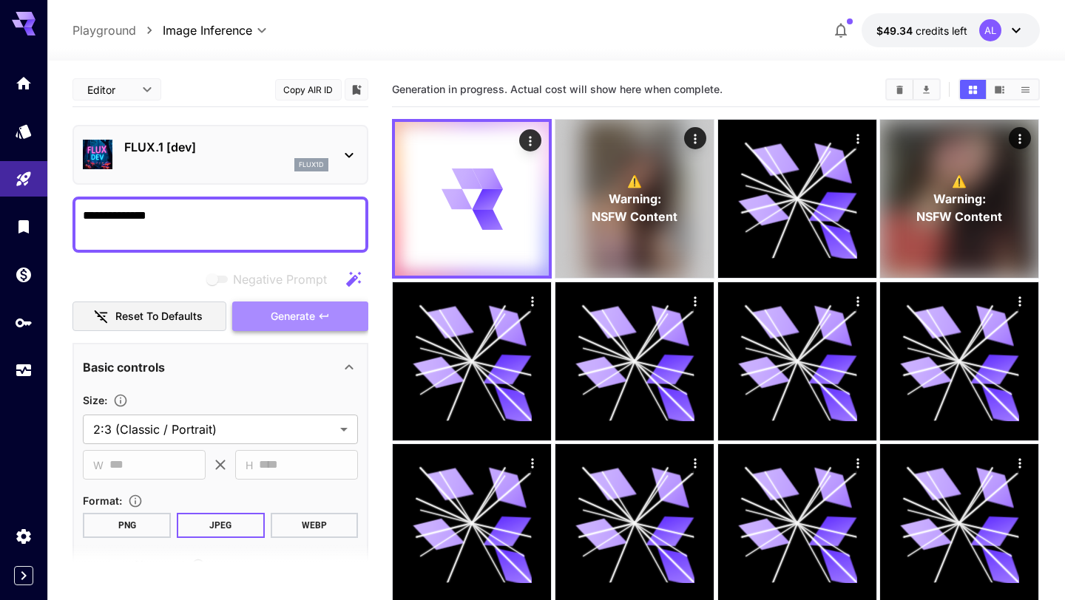
click at [310, 316] on span "Generate" at bounding box center [293, 317] width 44 height 18
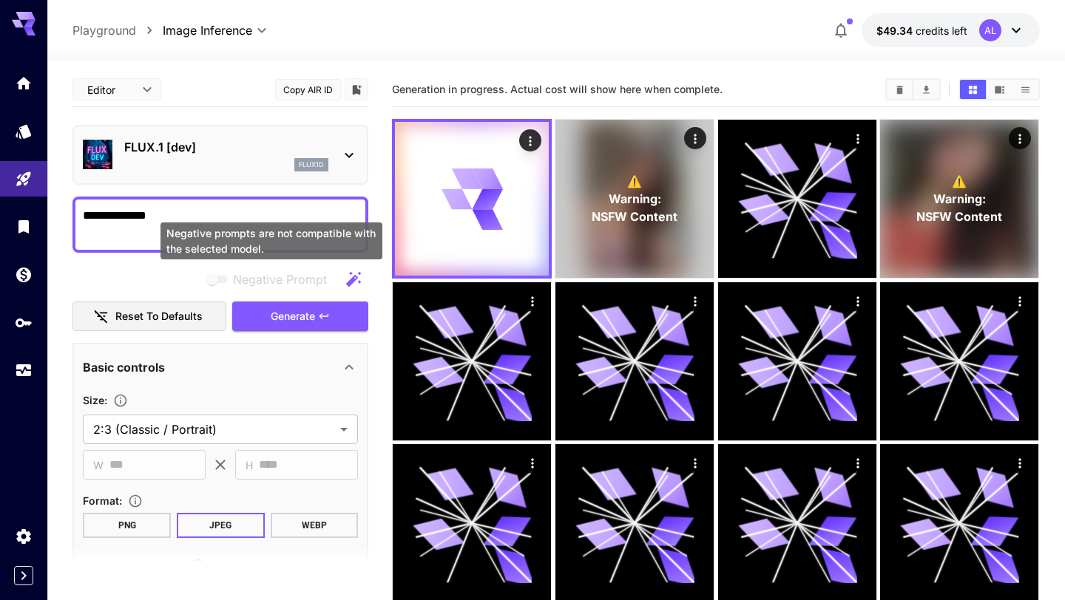
click at [215, 278] on span "Negative prompts are not compatible with the selected model." at bounding box center [217, 279] width 19 height 7
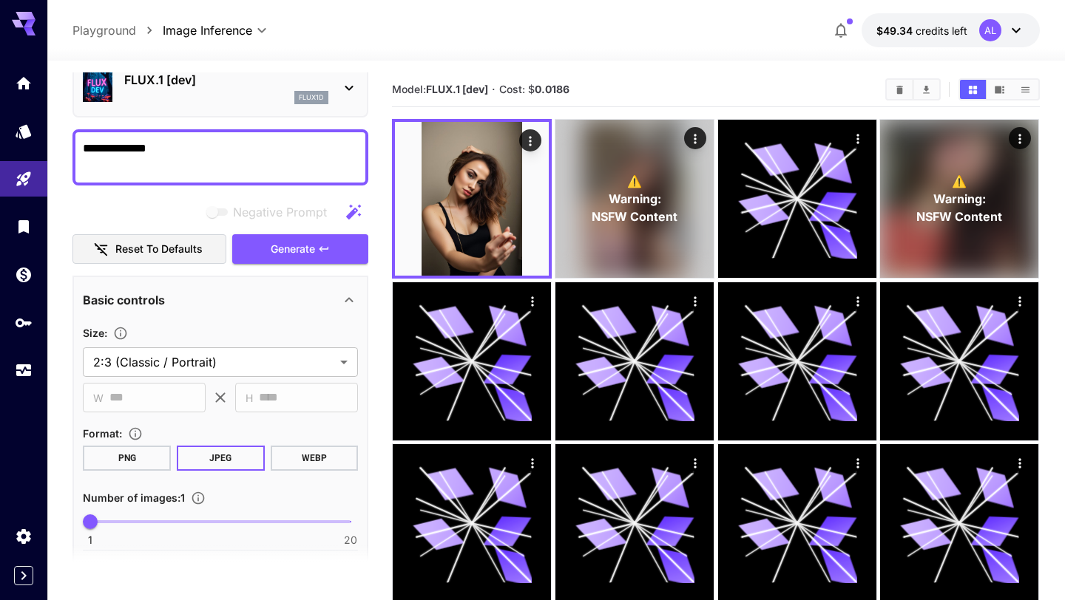
scroll to position [65, 0]
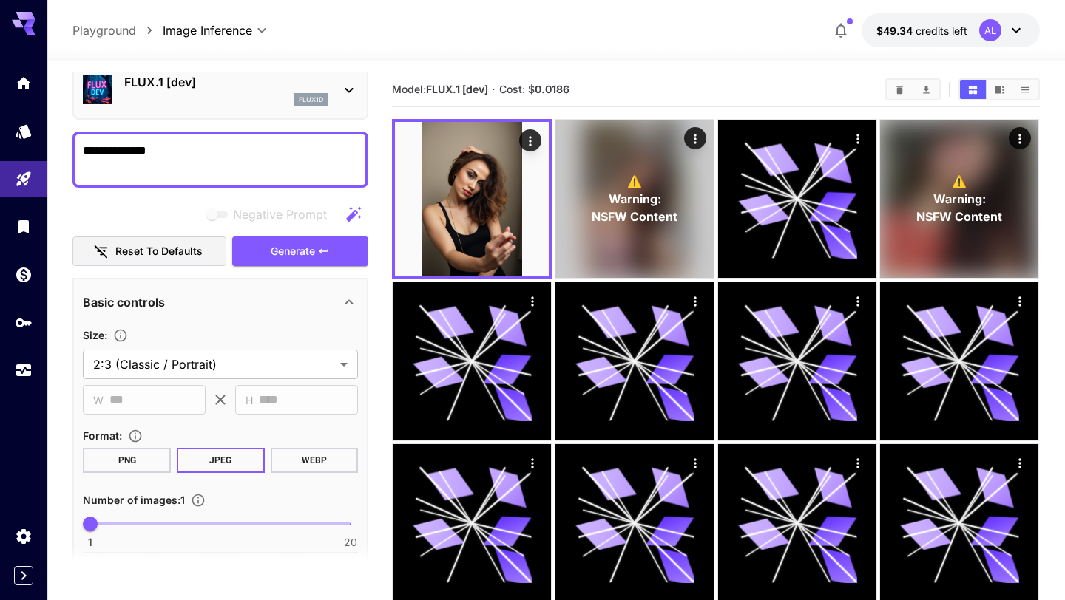
click at [253, 151] on textarea "**********" at bounding box center [220, 159] width 275 height 35
type textarea "**********"
click at [251, 259] on button "Generate" at bounding box center [300, 252] width 136 height 30
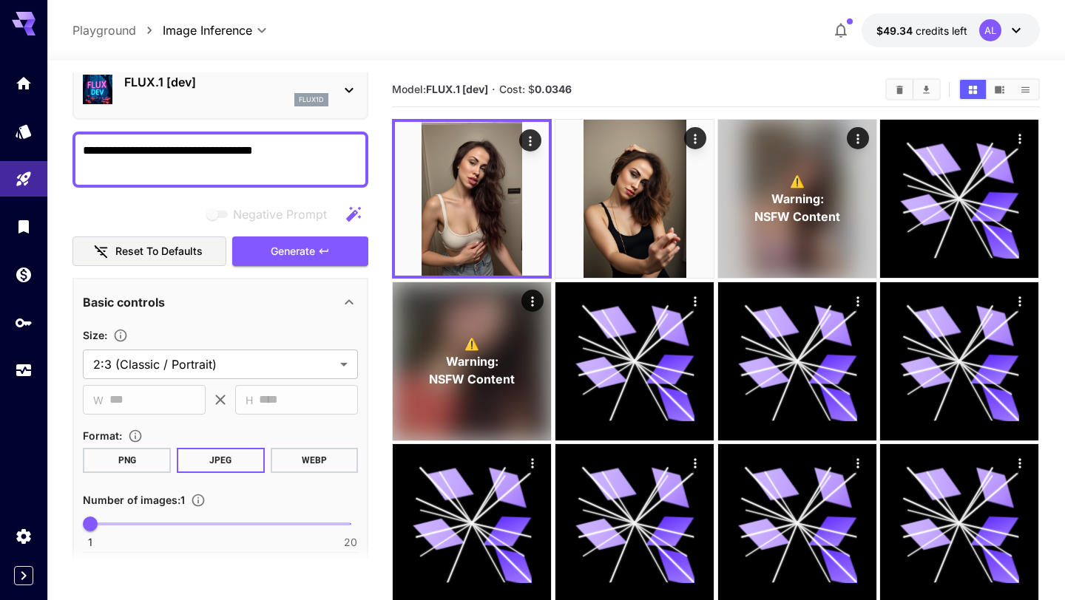
scroll to position [698, 0]
